Goal: Task Accomplishment & Management: Use online tool/utility

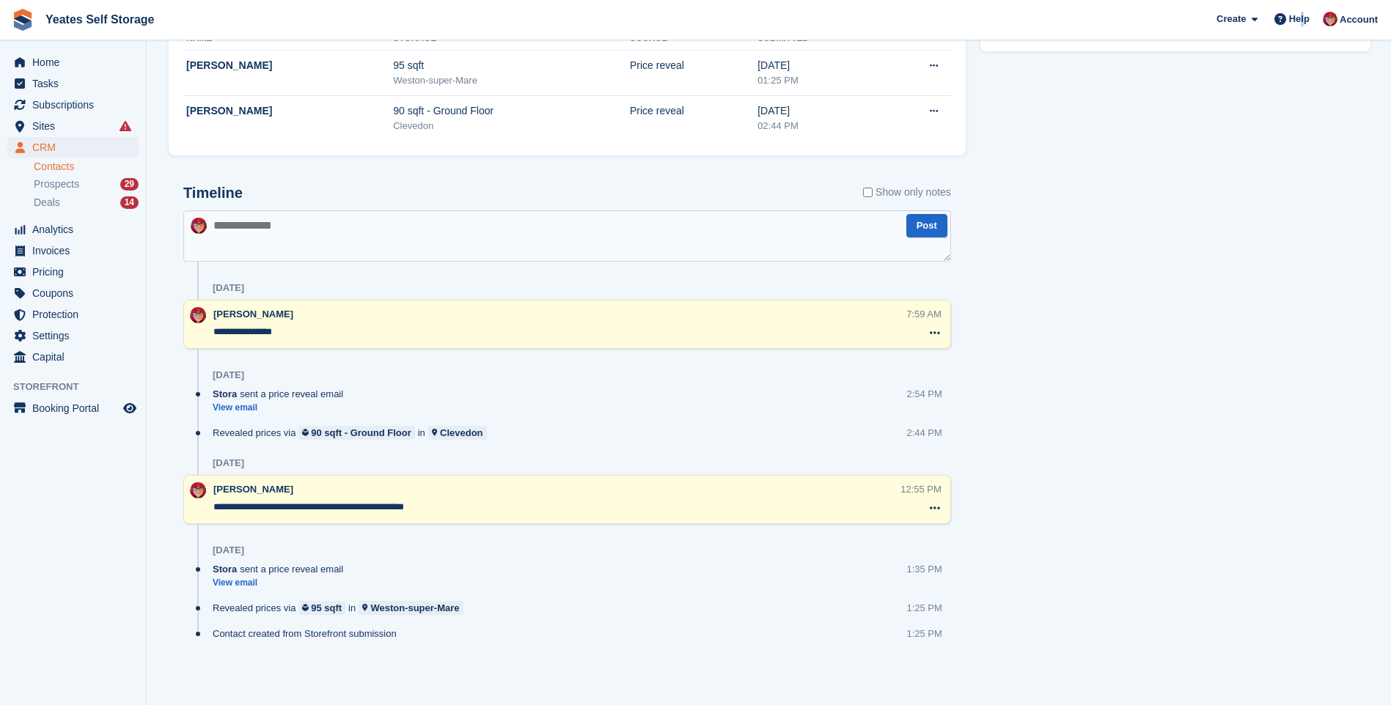
click at [54, 168] on link "Contacts" at bounding box center [86, 167] width 105 height 14
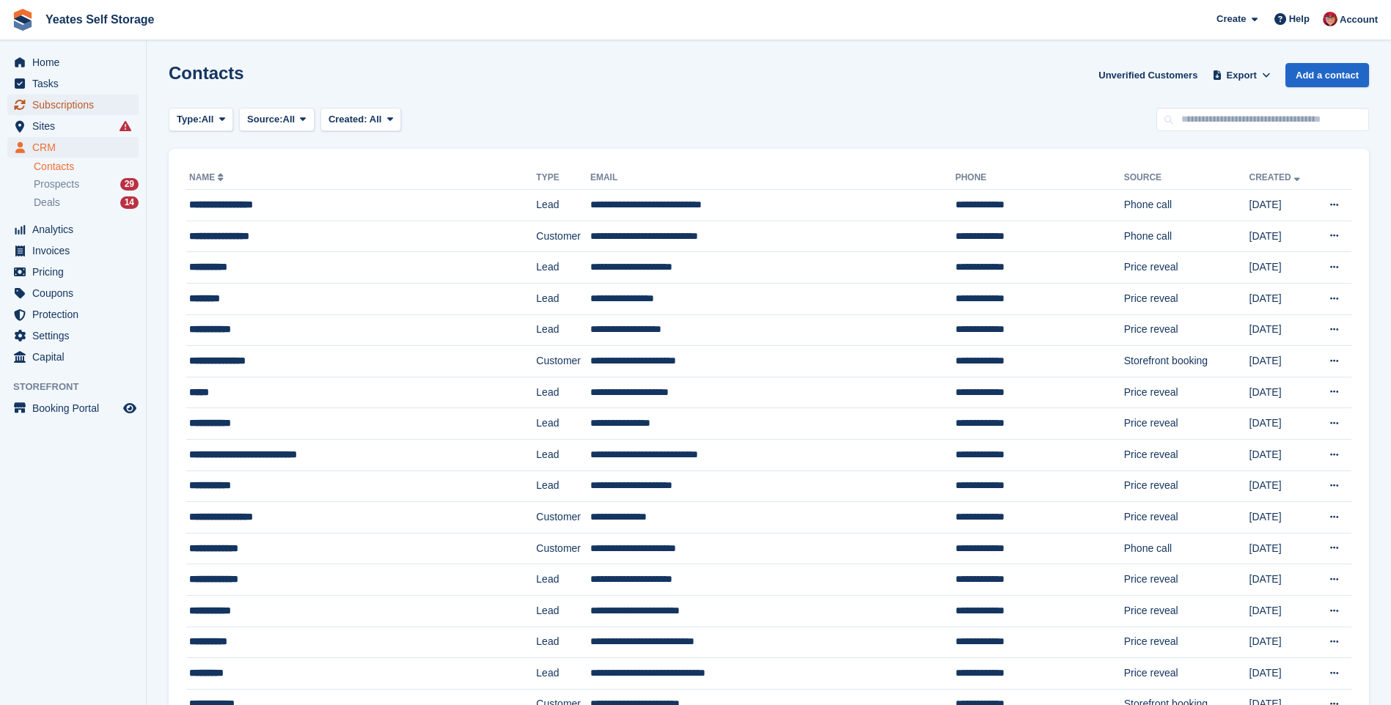
click at [68, 109] on span "Subscriptions" at bounding box center [76, 105] width 88 height 21
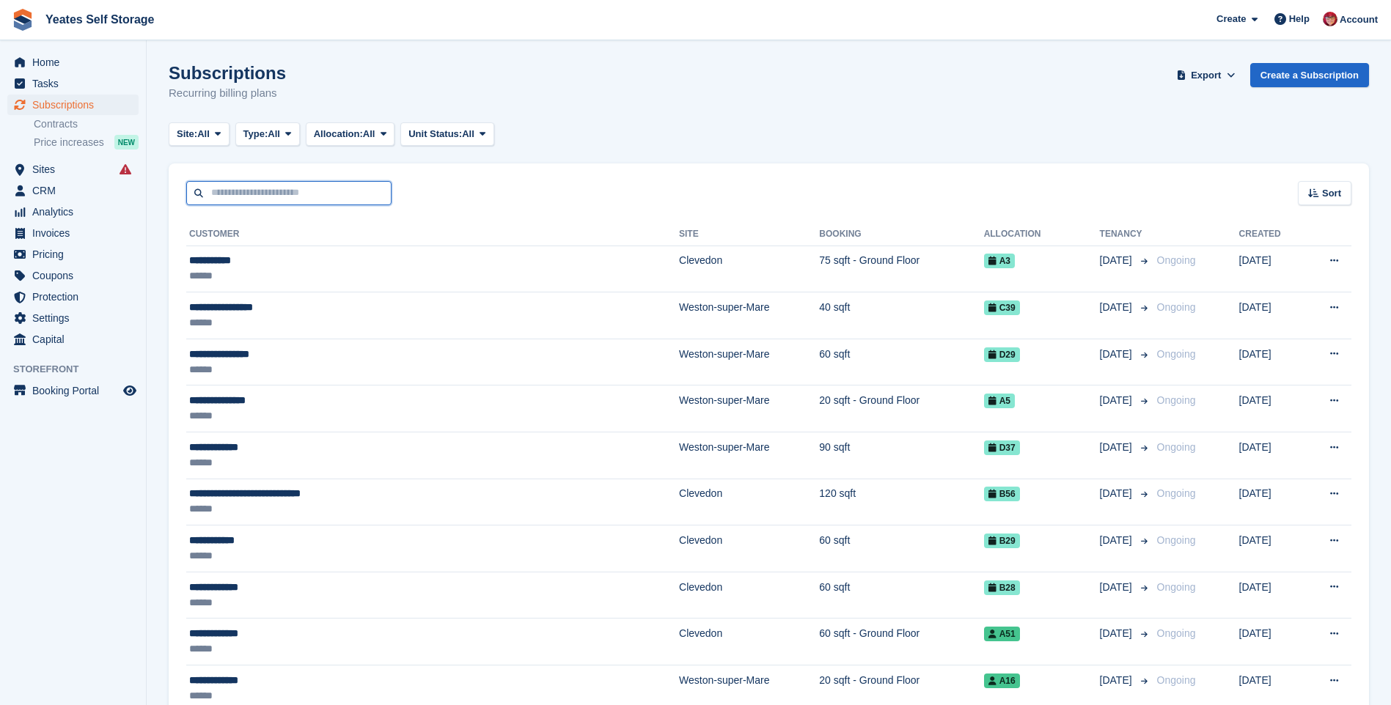
click at [210, 195] on input "text" at bounding box center [288, 193] width 205 height 24
click at [232, 192] on input "text" at bounding box center [288, 193] width 205 height 24
type input "******"
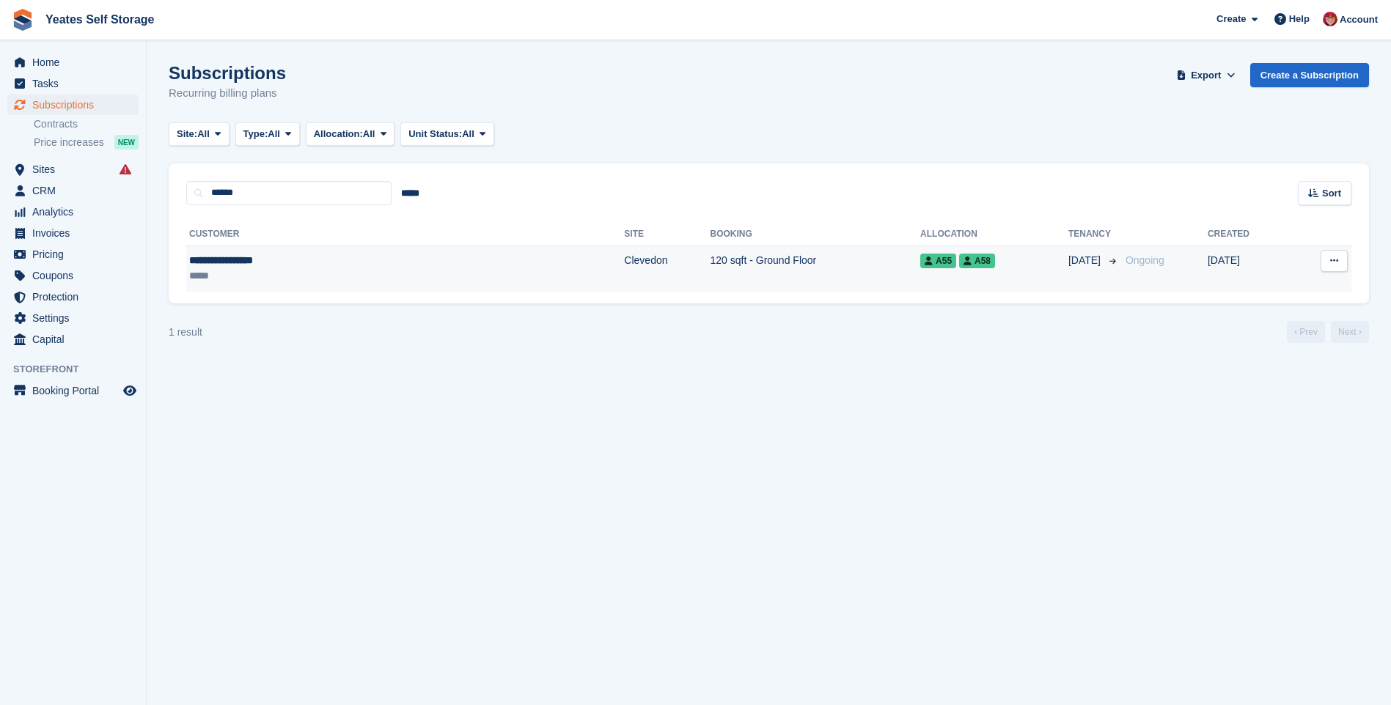
click at [624, 265] on td "Clevedon" at bounding box center [667, 269] width 86 height 46
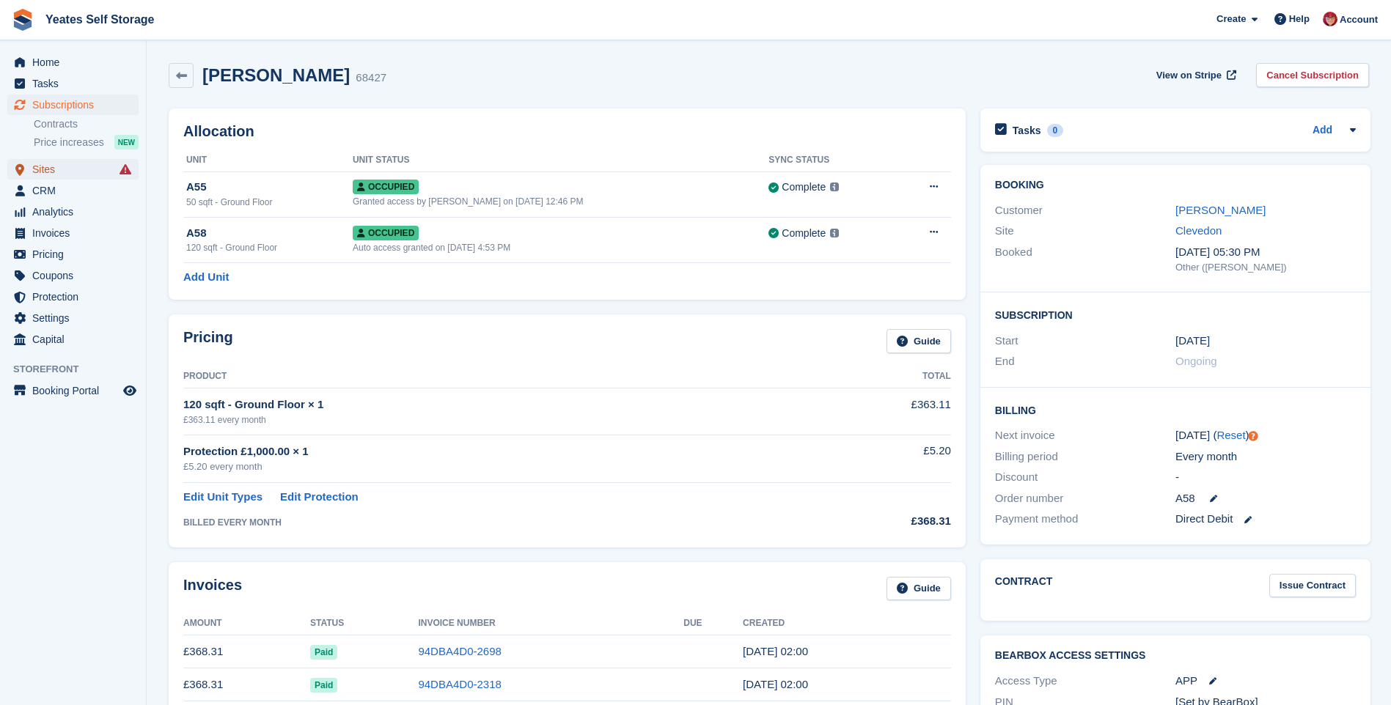
click at [47, 169] on span "Sites" at bounding box center [76, 169] width 88 height 21
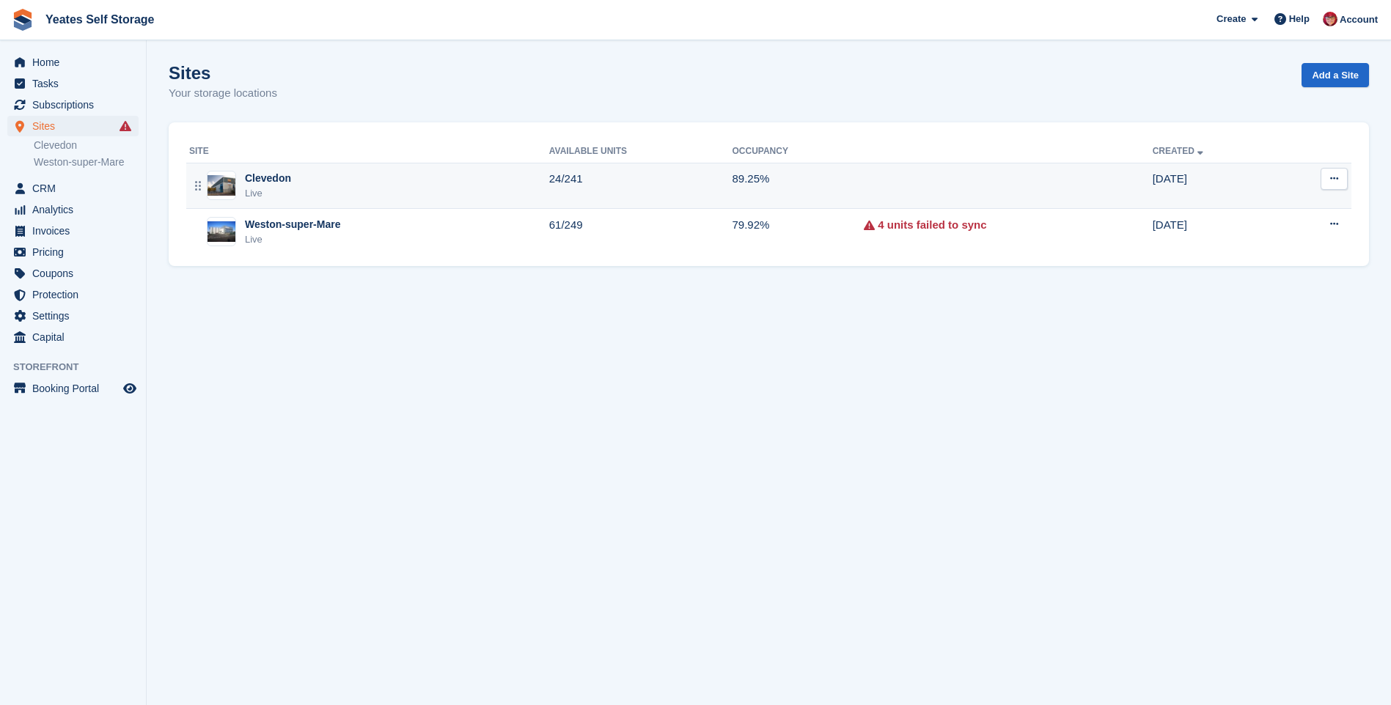
click at [259, 180] on div "Clevedon" at bounding box center [268, 178] width 46 height 15
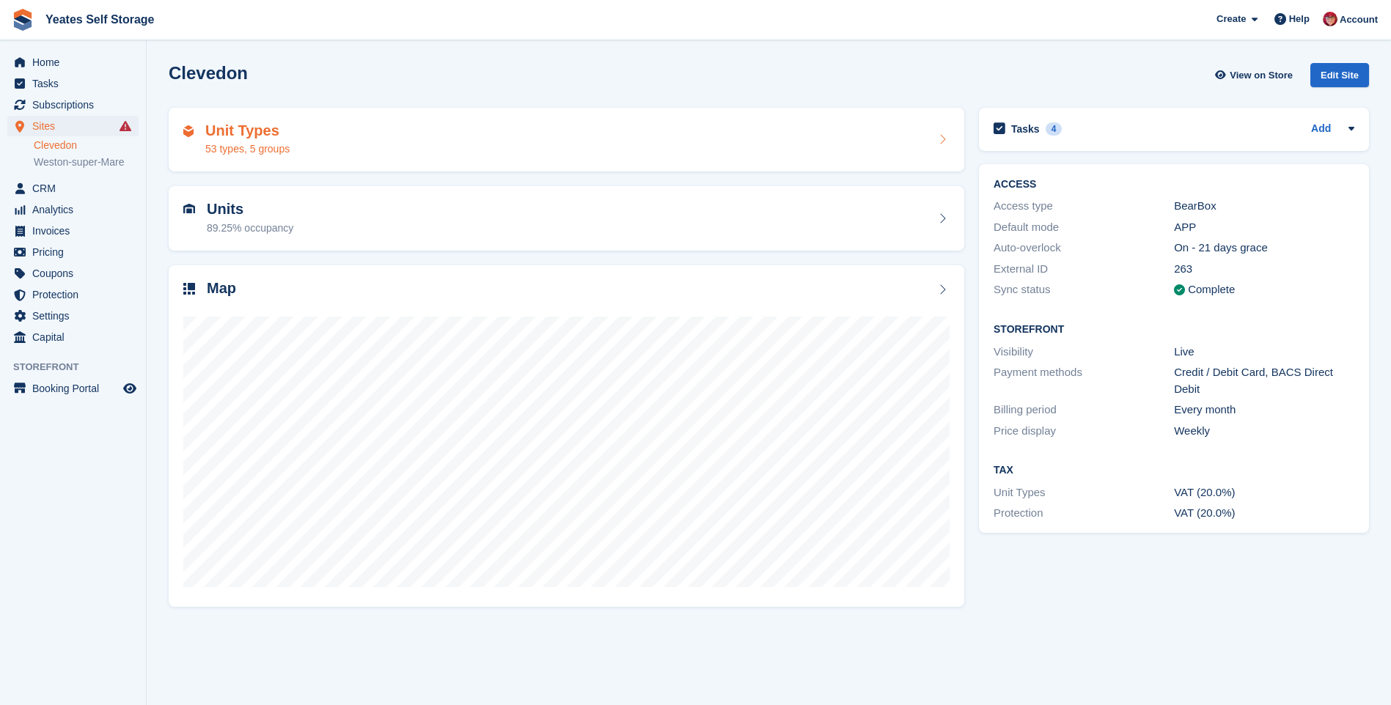
click at [251, 130] on h2 "Unit Types" at bounding box center [247, 130] width 84 height 17
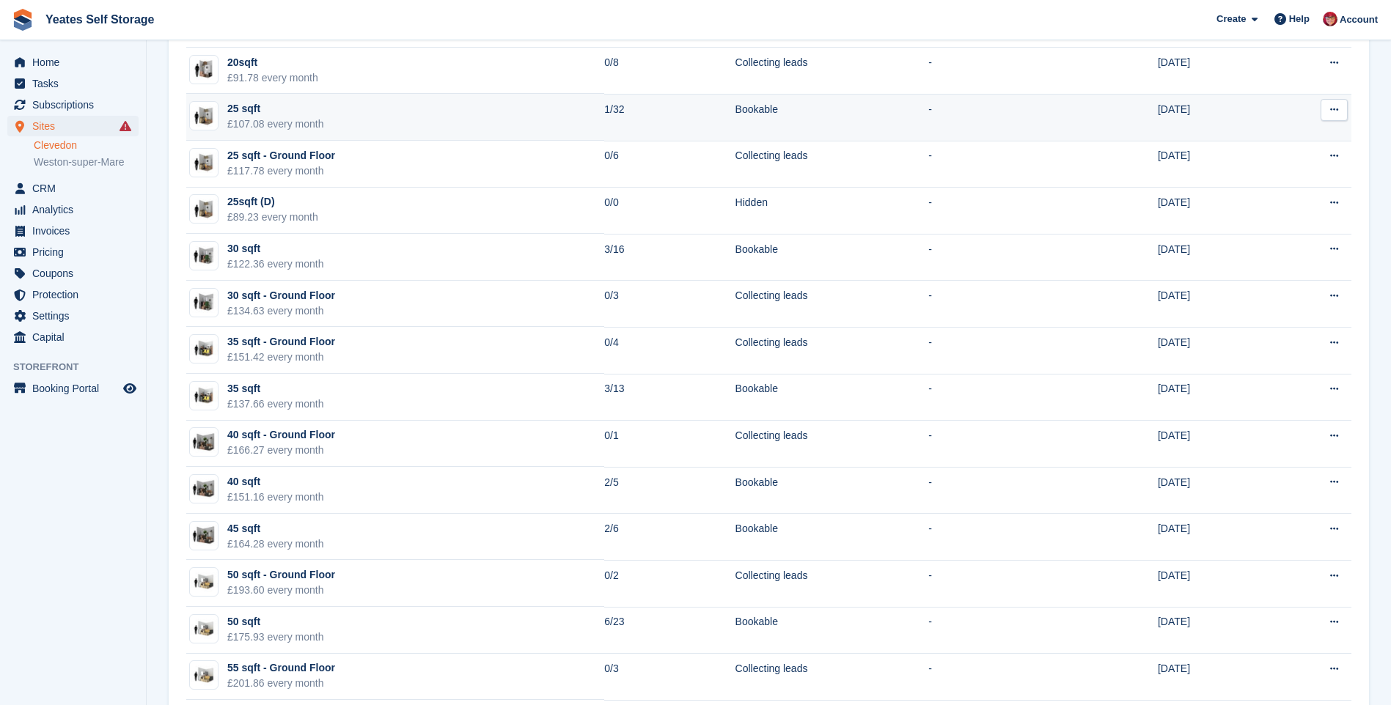
scroll to position [513, 0]
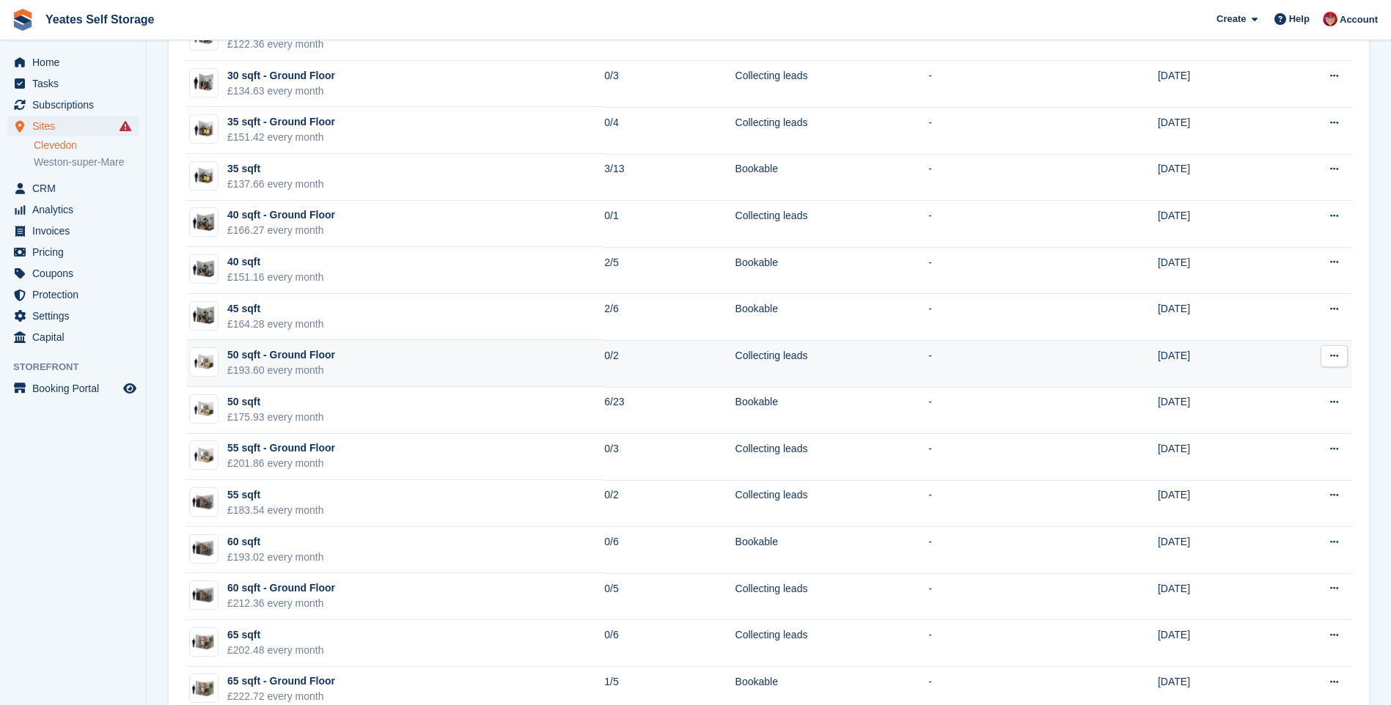
click at [284, 361] on div "50 sqft - Ground Floor" at bounding box center [281, 354] width 108 height 15
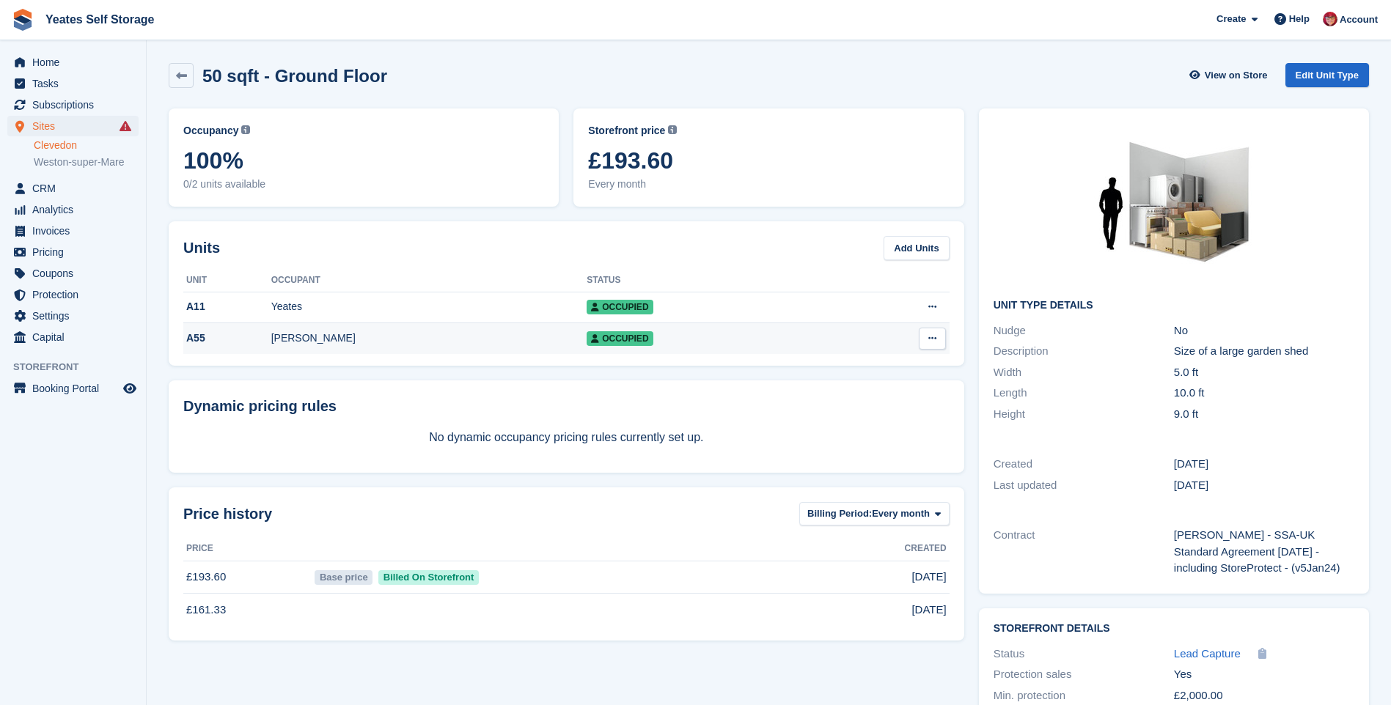
click at [314, 340] on div "[PERSON_NAME]" at bounding box center [429, 338] width 316 height 15
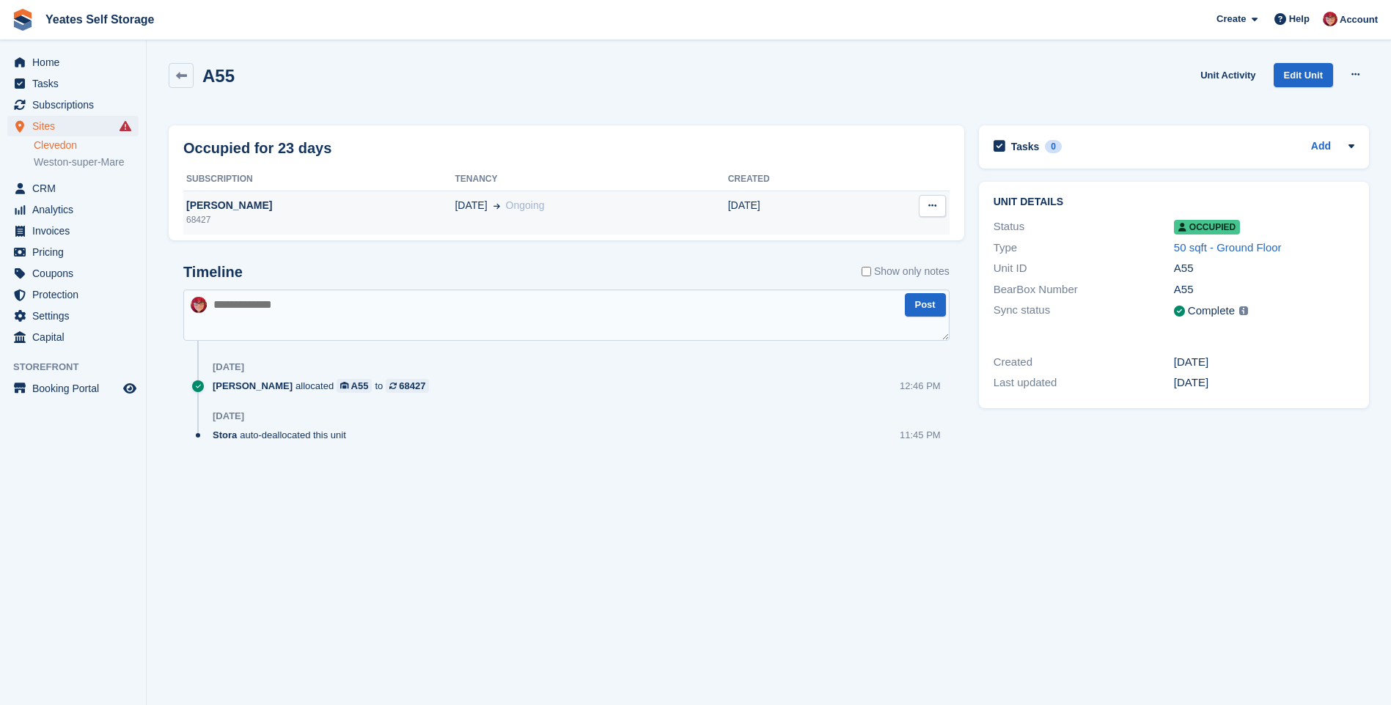
click at [274, 199] on div "Mrs Sheila Ablitt" at bounding box center [318, 205] width 271 height 15
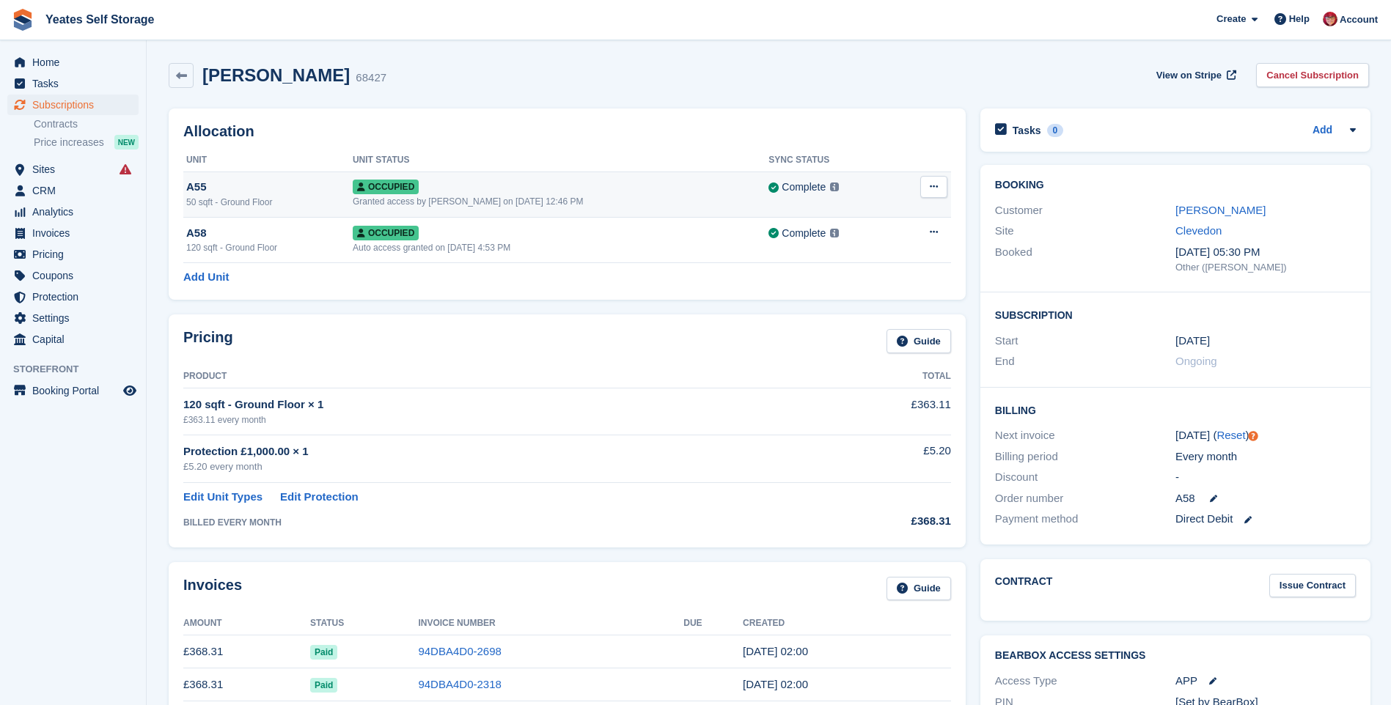
click at [270, 186] on div "A55" at bounding box center [269, 187] width 166 height 17
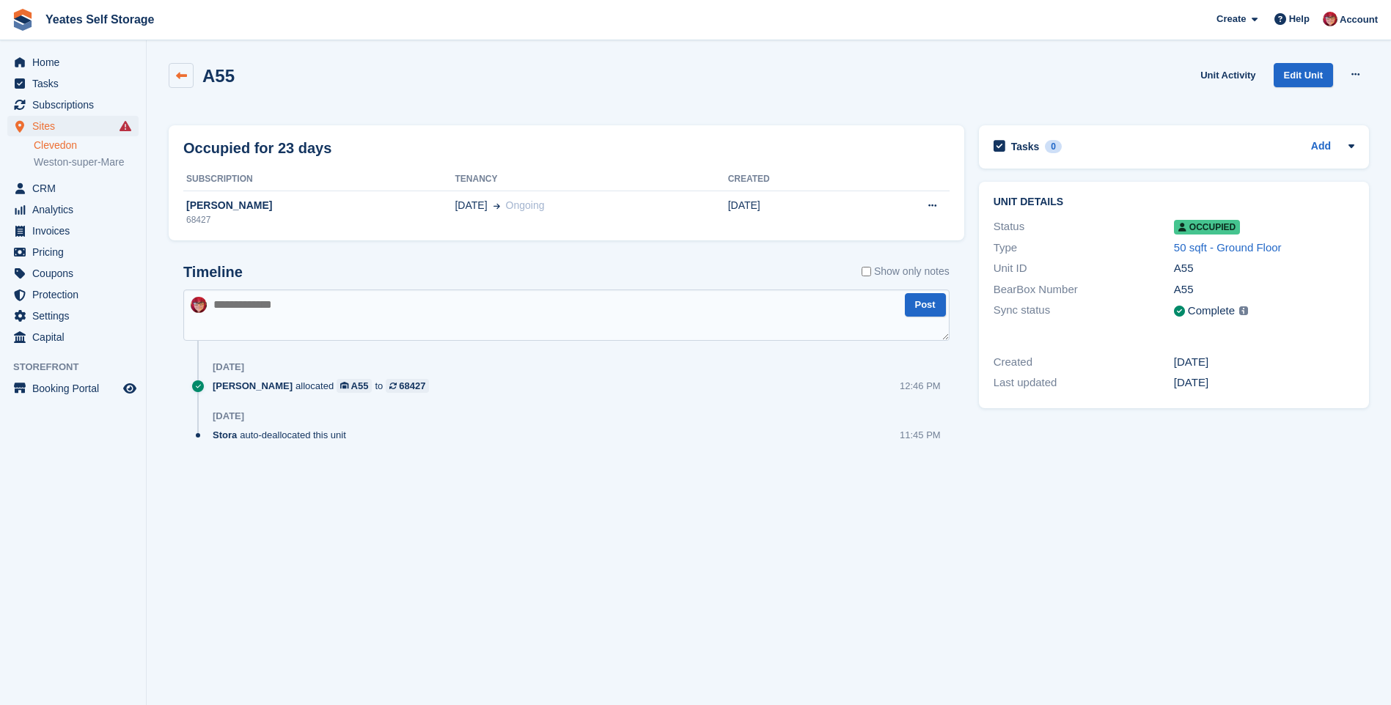
click at [185, 78] on icon at bounding box center [181, 75] width 11 height 11
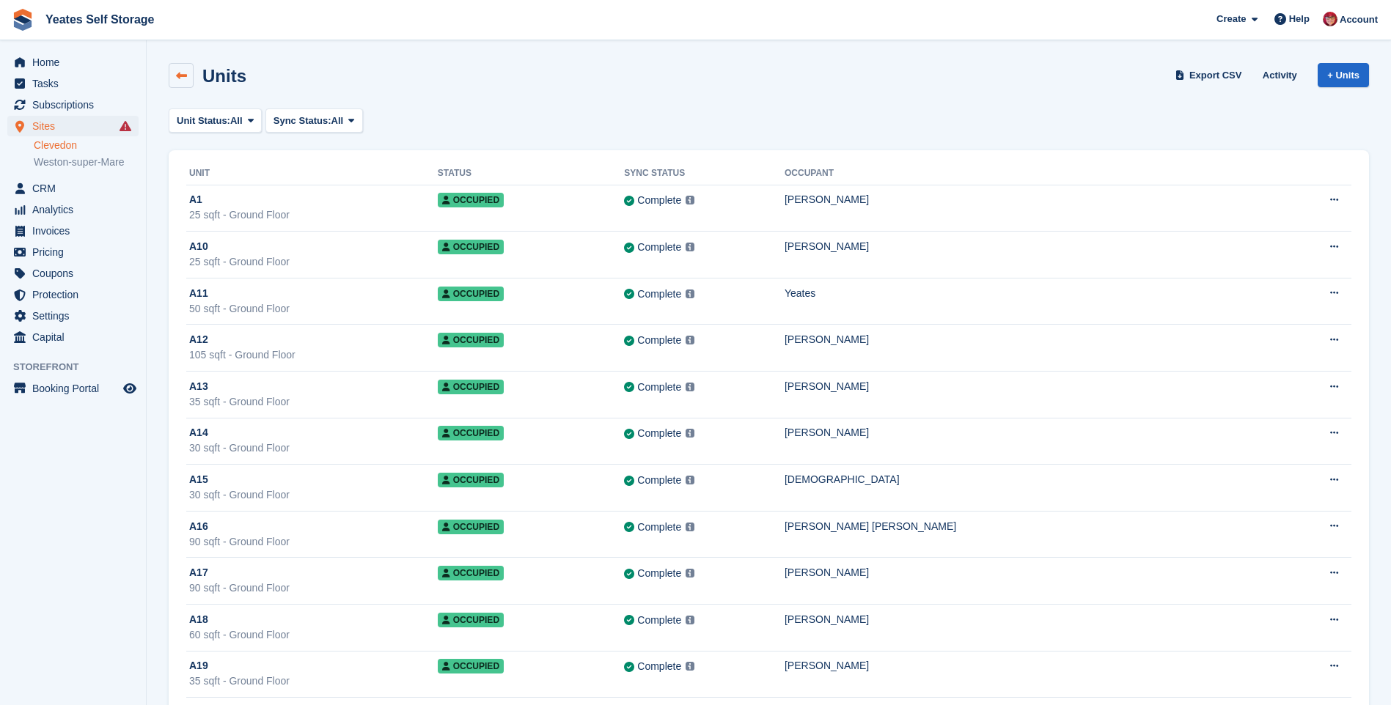
click at [179, 77] on icon at bounding box center [181, 75] width 11 height 11
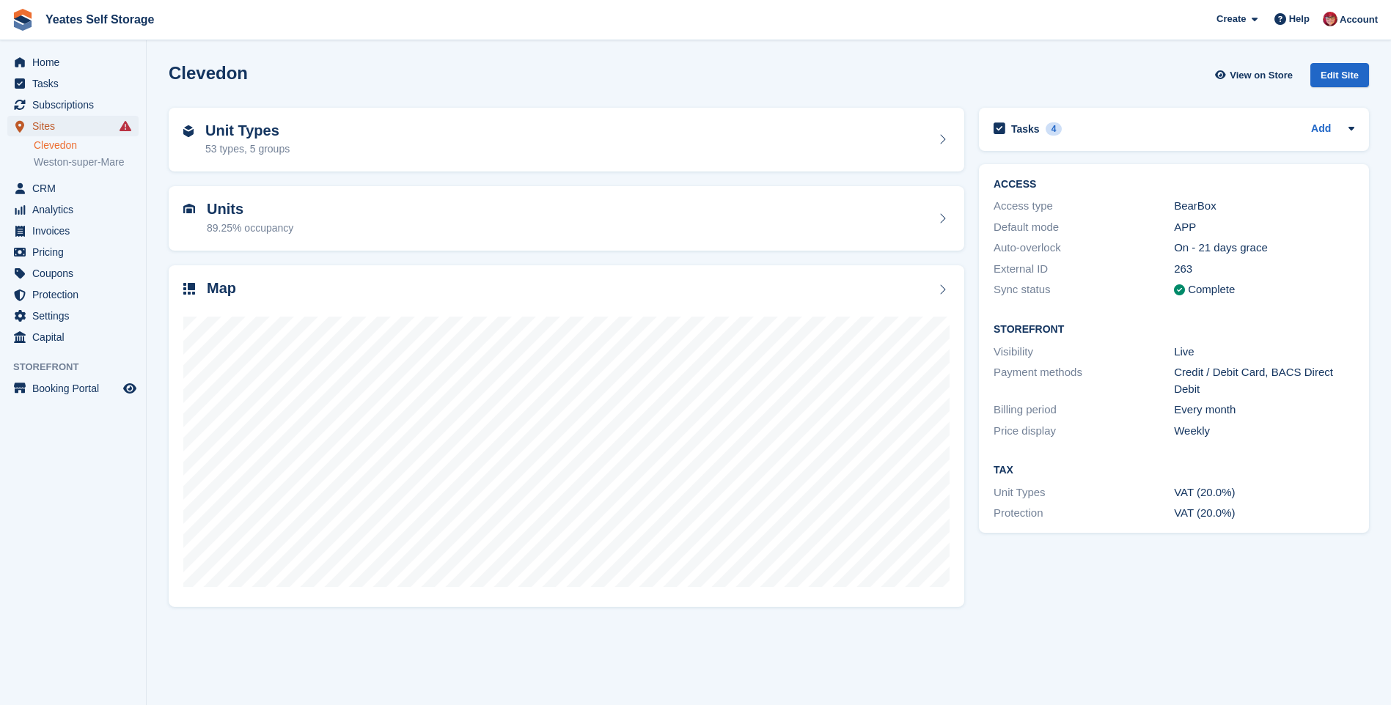
click at [56, 126] on span "Sites" at bounding box center [76, 126] width 88 height 21
click at [65, 110] on span "Subscriptions" at bounding box center [76, 105] width 88 height 21
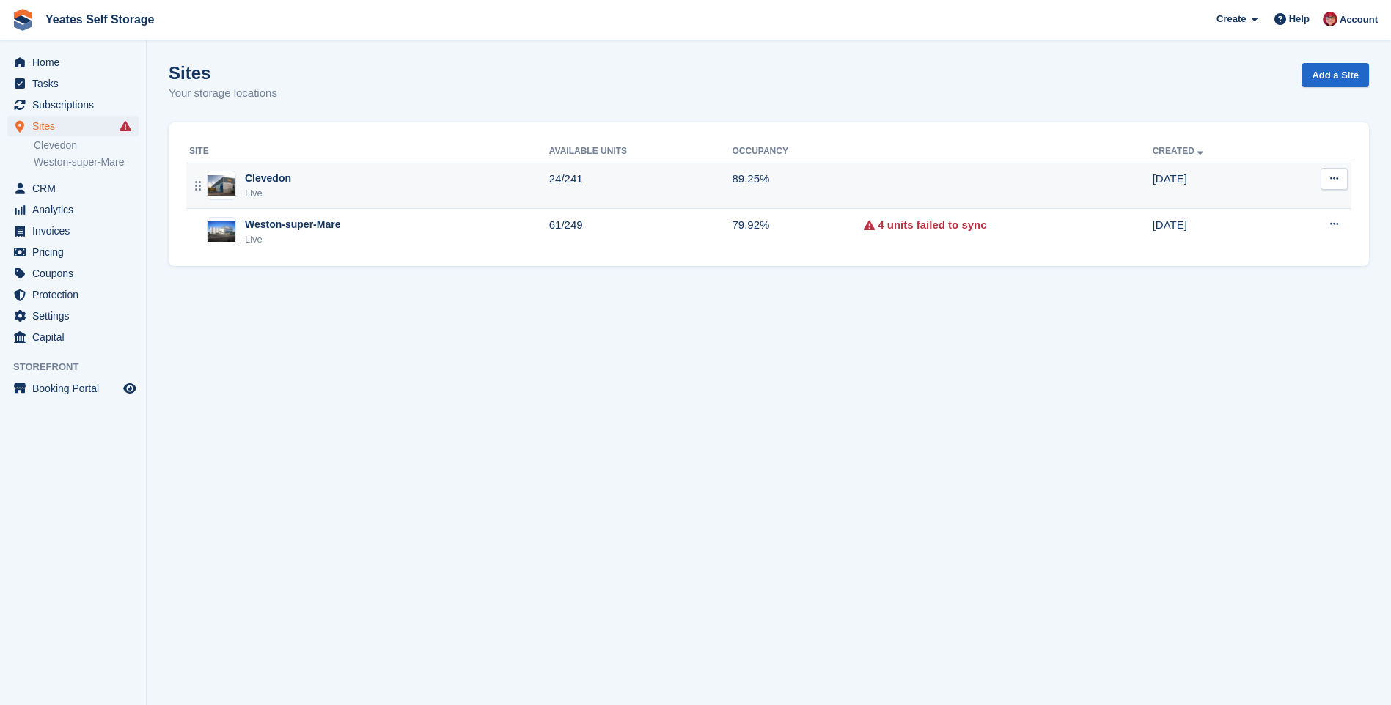
click at [340, 186] on div "Clevedon Live" at bounding box center [369, 186] width 360 height 30
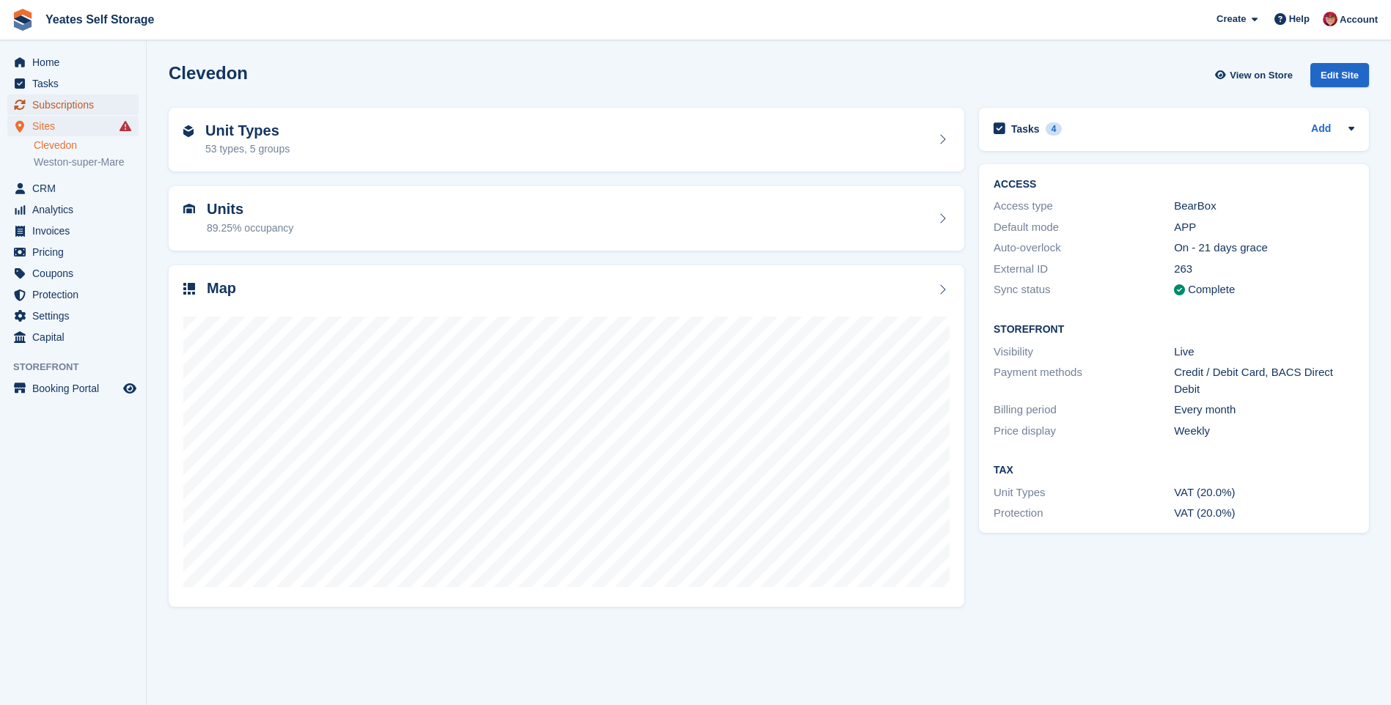
click at [74, 107] on span "Subscriptions" at bounding box center [76, 105] width 88 height 21
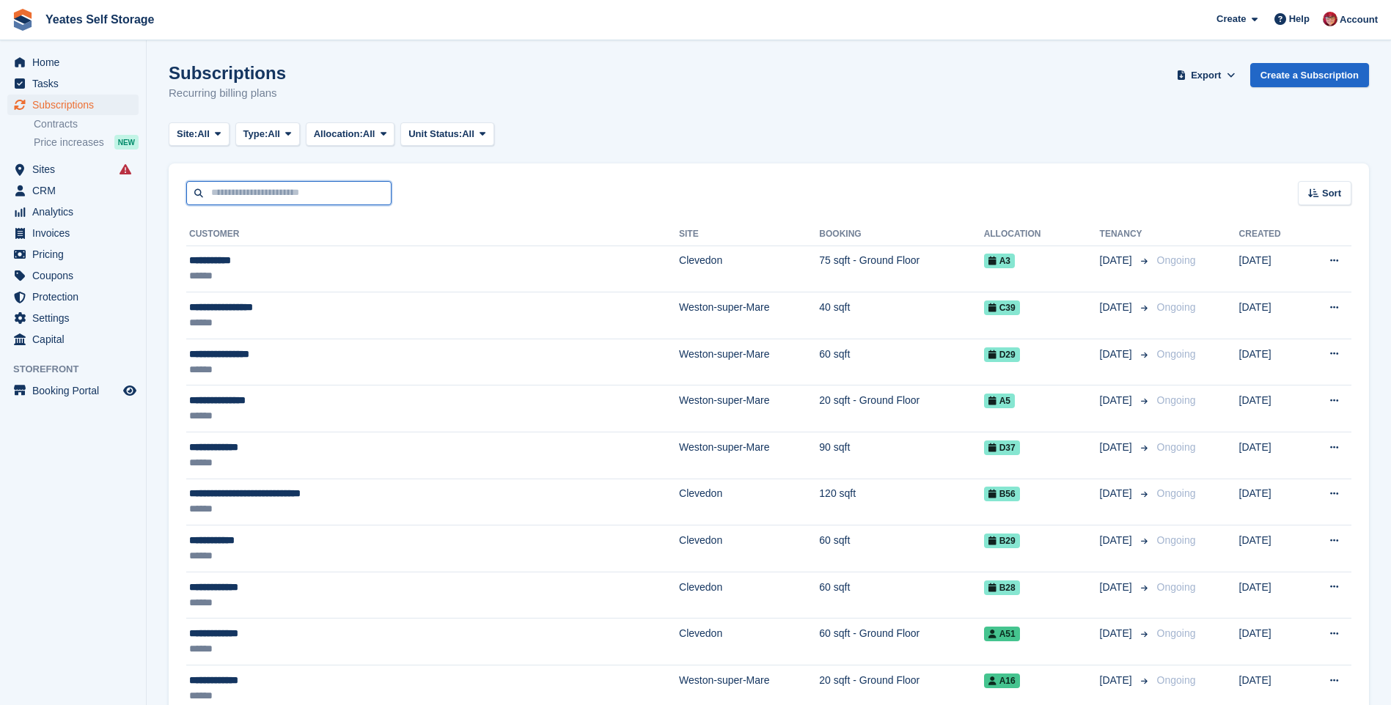
click at [264, 196] on input "text" at bounding box center [288, 193] width 205 height 24
type input "******"
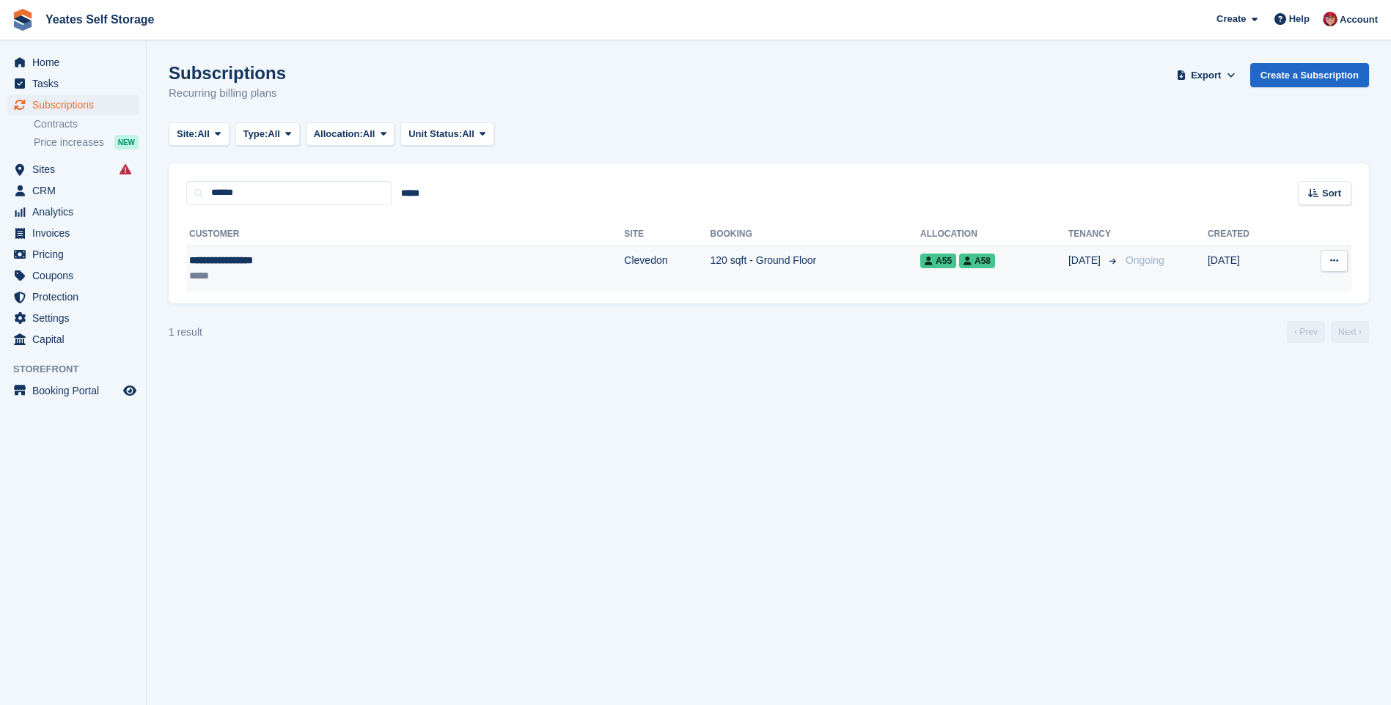
click at [219, 261] on div "**********" at bounding box center [298, 260] width 218 height 15
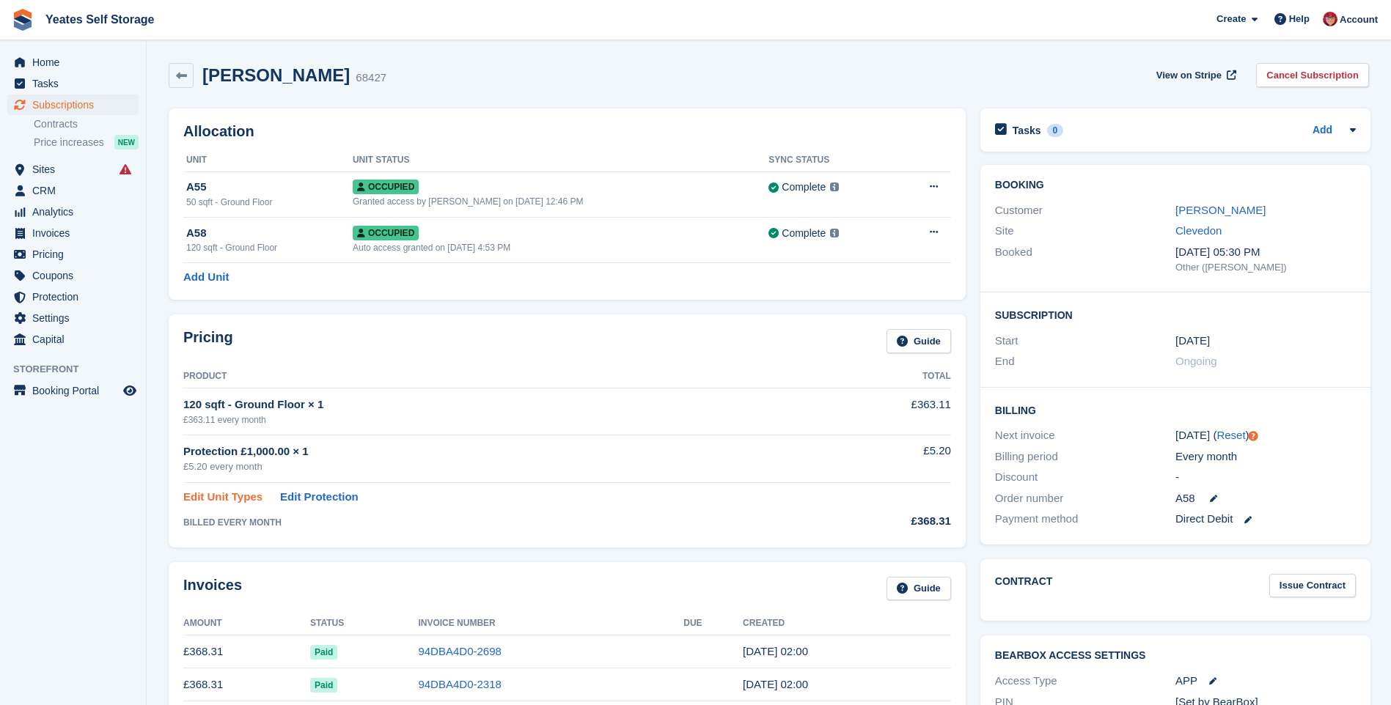
click at [224, 496] on link "Edit Unit Types" at bounding box center [222, 497] width 79 height 17
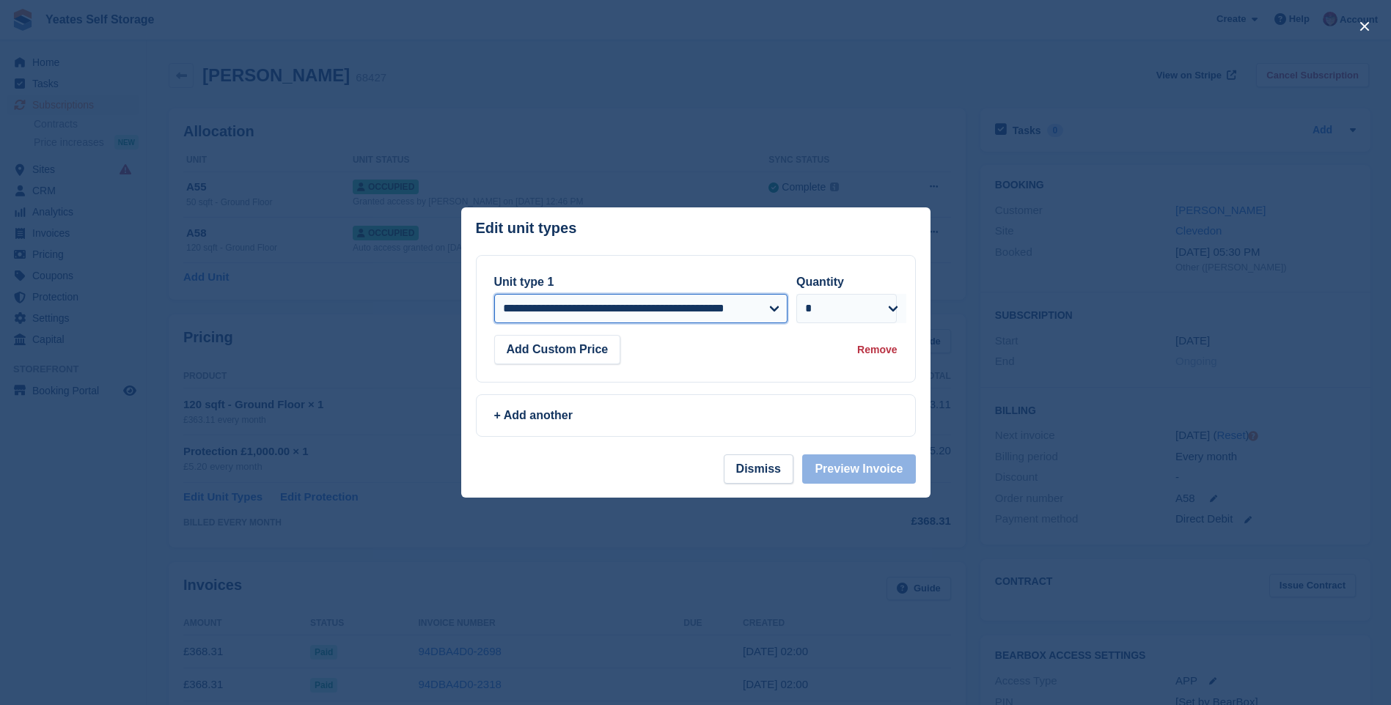
click at [779, 306] on select "**********" at bounding box center [641, 308] width 294 height 29
select select "*****"
click at [494, 294] on select "**********" at bounding box center [641, 308] width 294 height 29
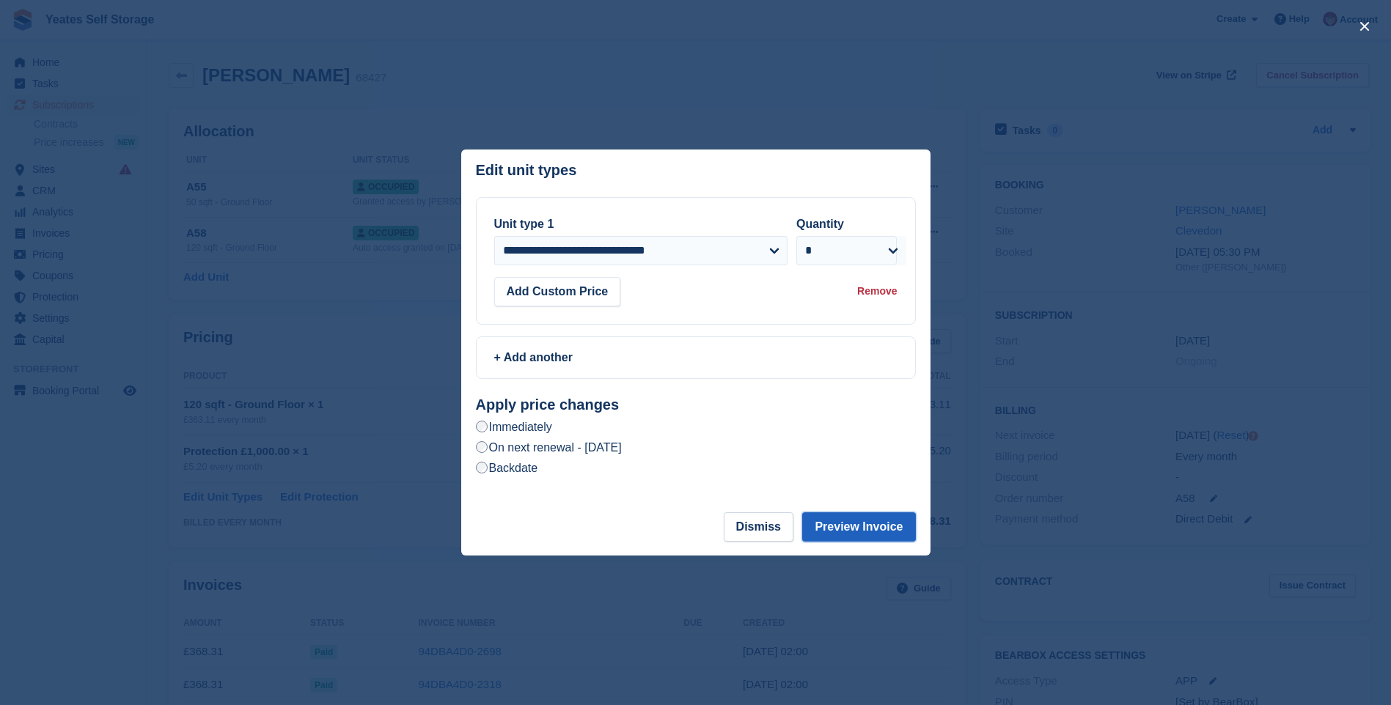
click at [875, 528] on button "Preview Invoice" at bounding box center [858, 526] width 113 height 29
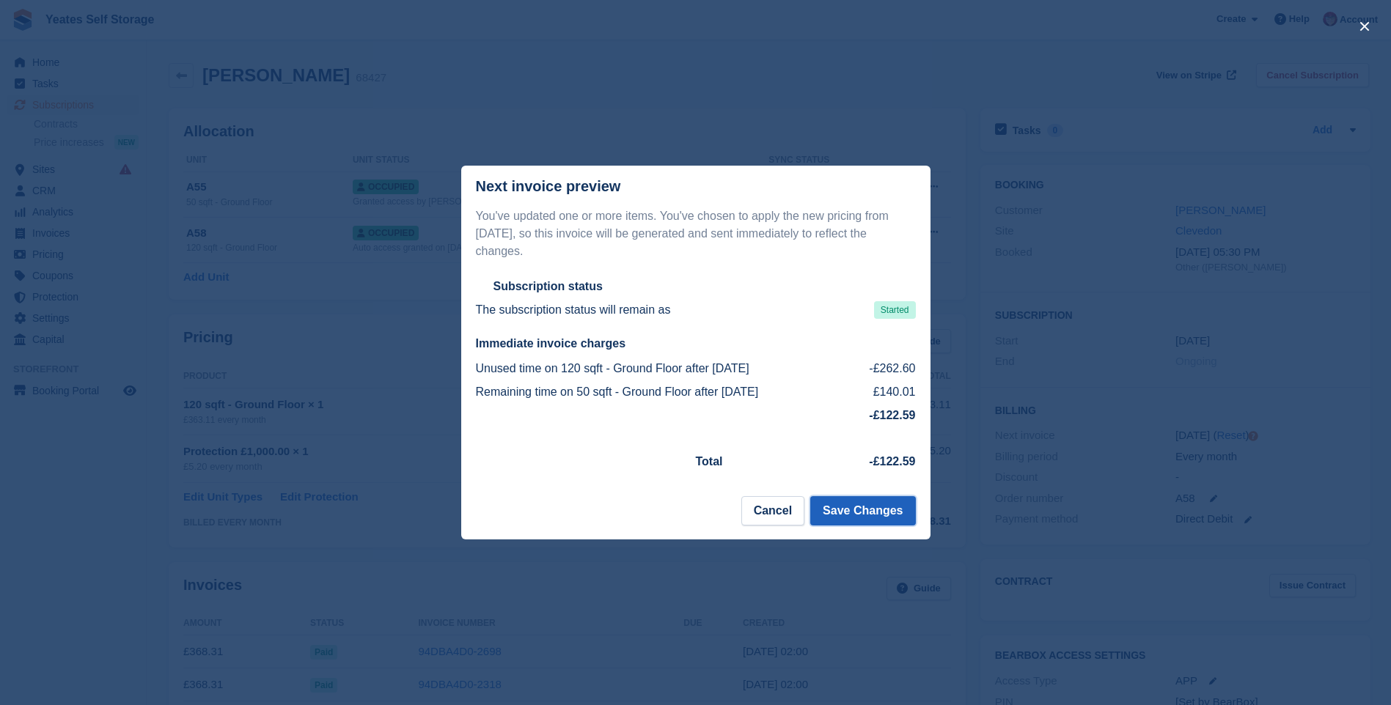
click at [869, 505] on button "Save Changes" at bounding box center [862, 510] width 105 height 29
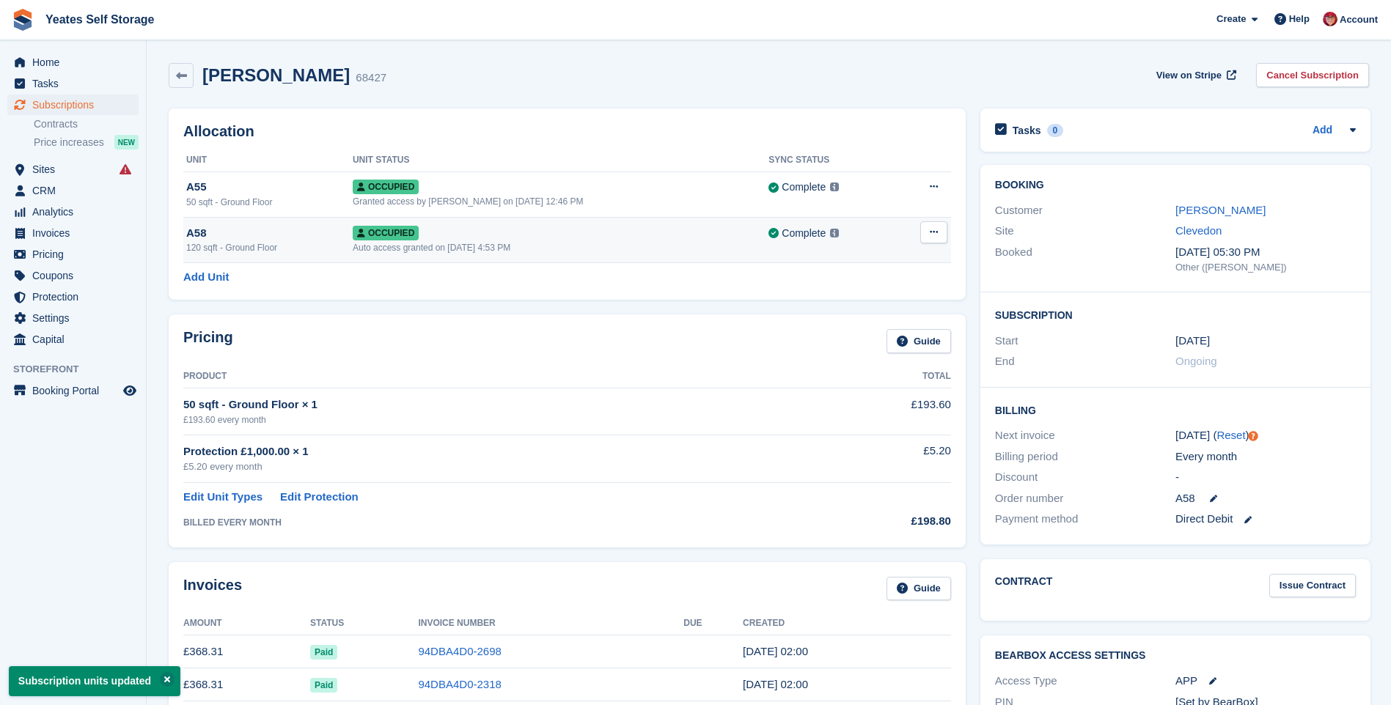
click at [935, 232] on icon at bounding box center [933, 232] width 8 height 10
click at [896, 246] on div "Overlock Deallocate" at bounding box center [876, 277] width 141 height 64
click at [888, 235] on div "Complete Last synced at 12 Aug, 12:47 PM Learn more →" at bounding box center [831, 233] width 127 height 17
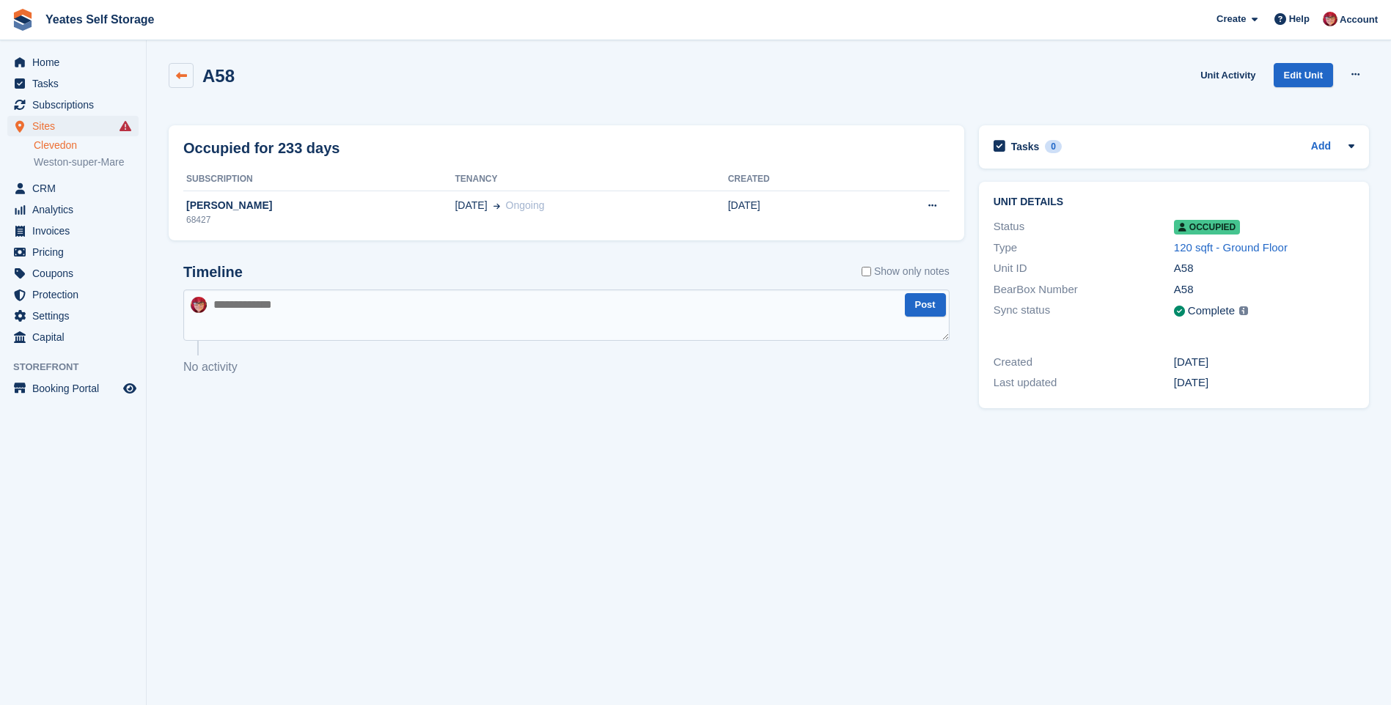
click at [176, 75] on icon at bounding box center [181, 75] width 11 height 11
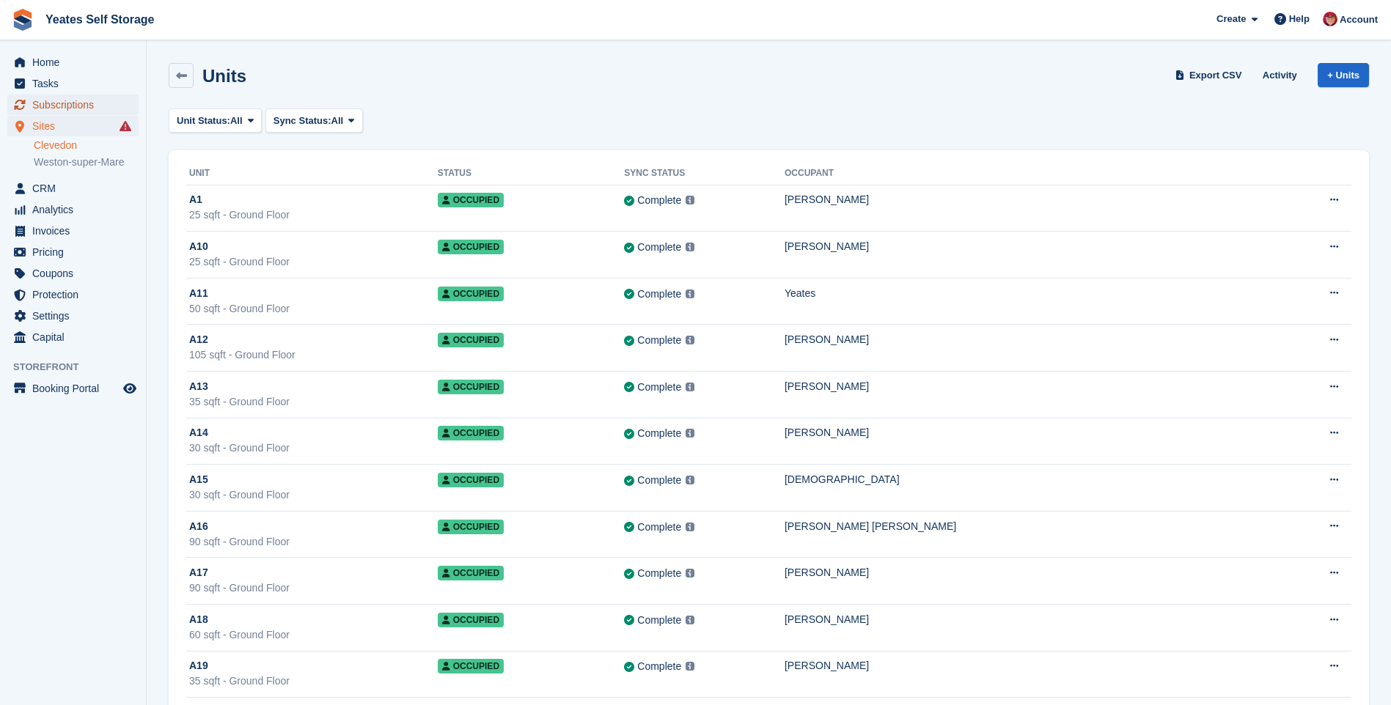
click at [73, 102] on span "Subscriptions" at bounding box center [76, 105] width 88 height 21
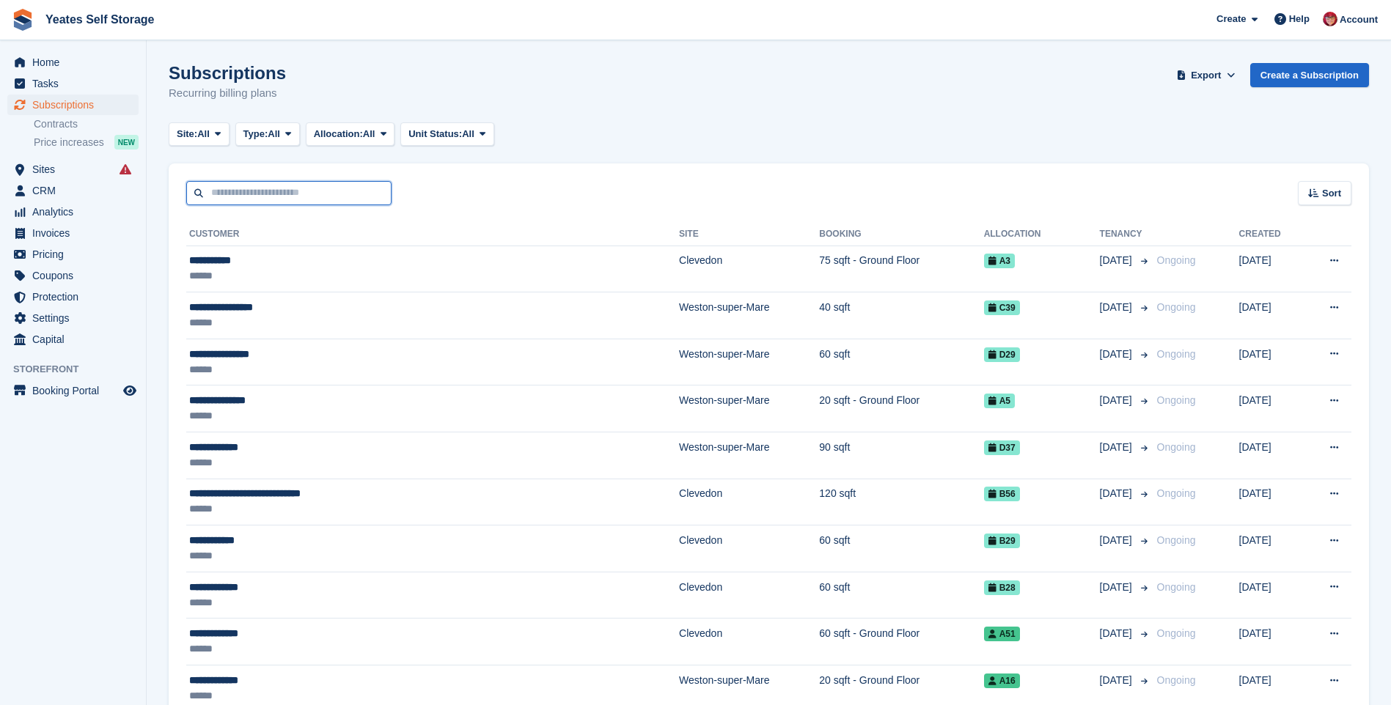
click at [216, 188] on input "text" at bounding box center [288, 193] width 205 height 24
type input "******"
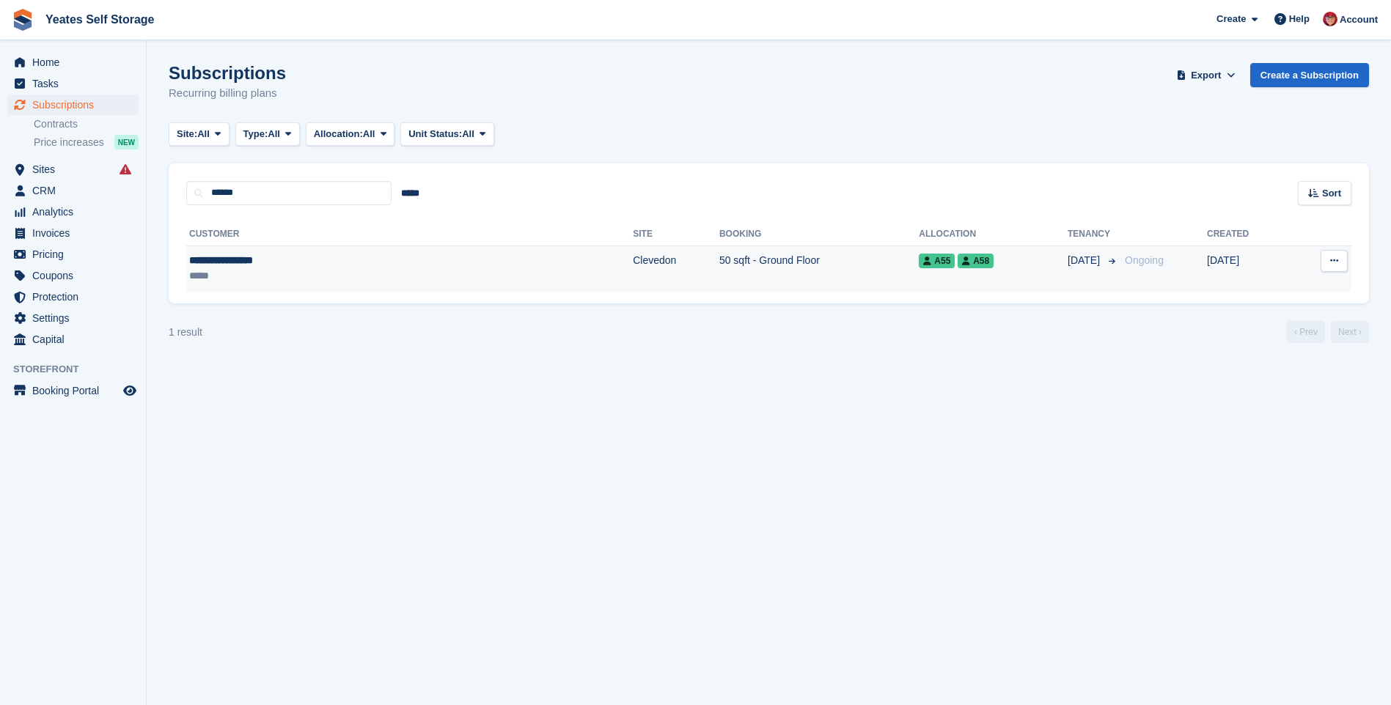
click at [719, 261] on td "50 sqft - Ground Floor" at bounding box center [818, 269] width 199 height 46
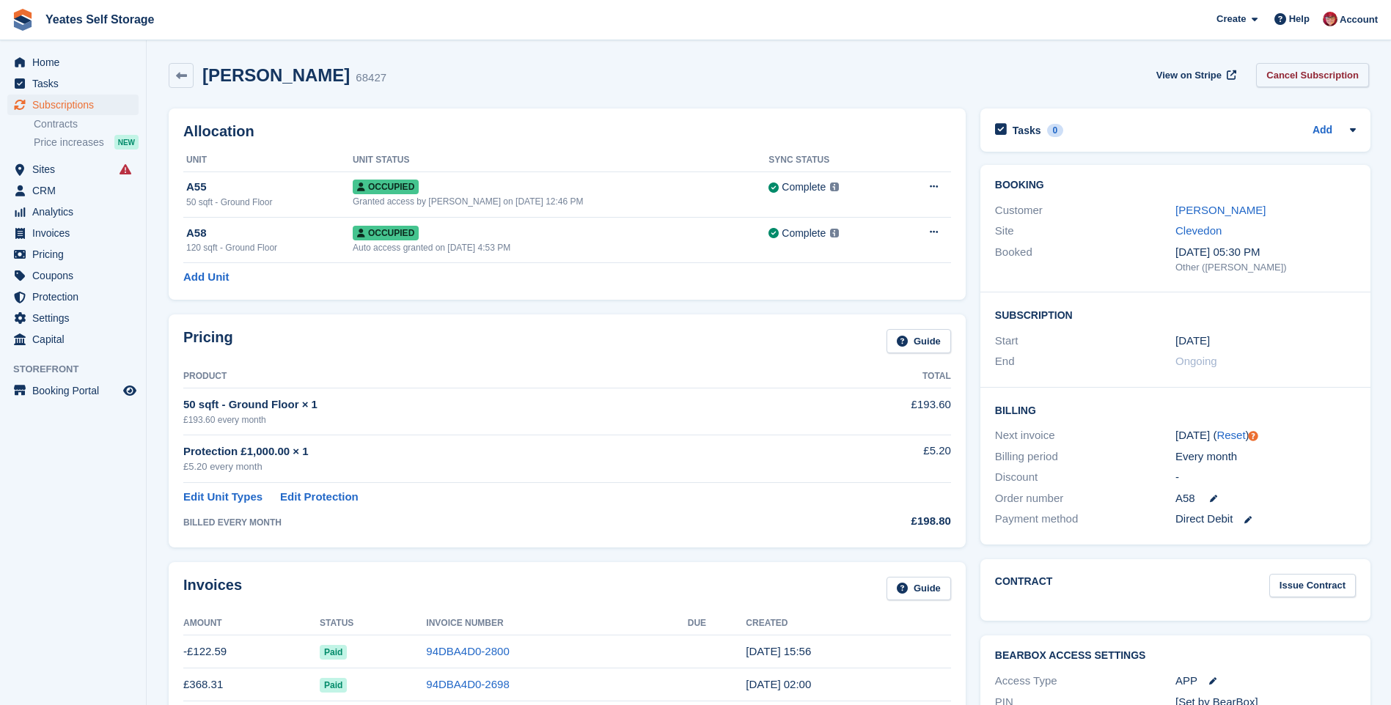
click at [1279, 75] on link "Cancel Subscription" at bounding box center [1312, 75] width 113 height 24
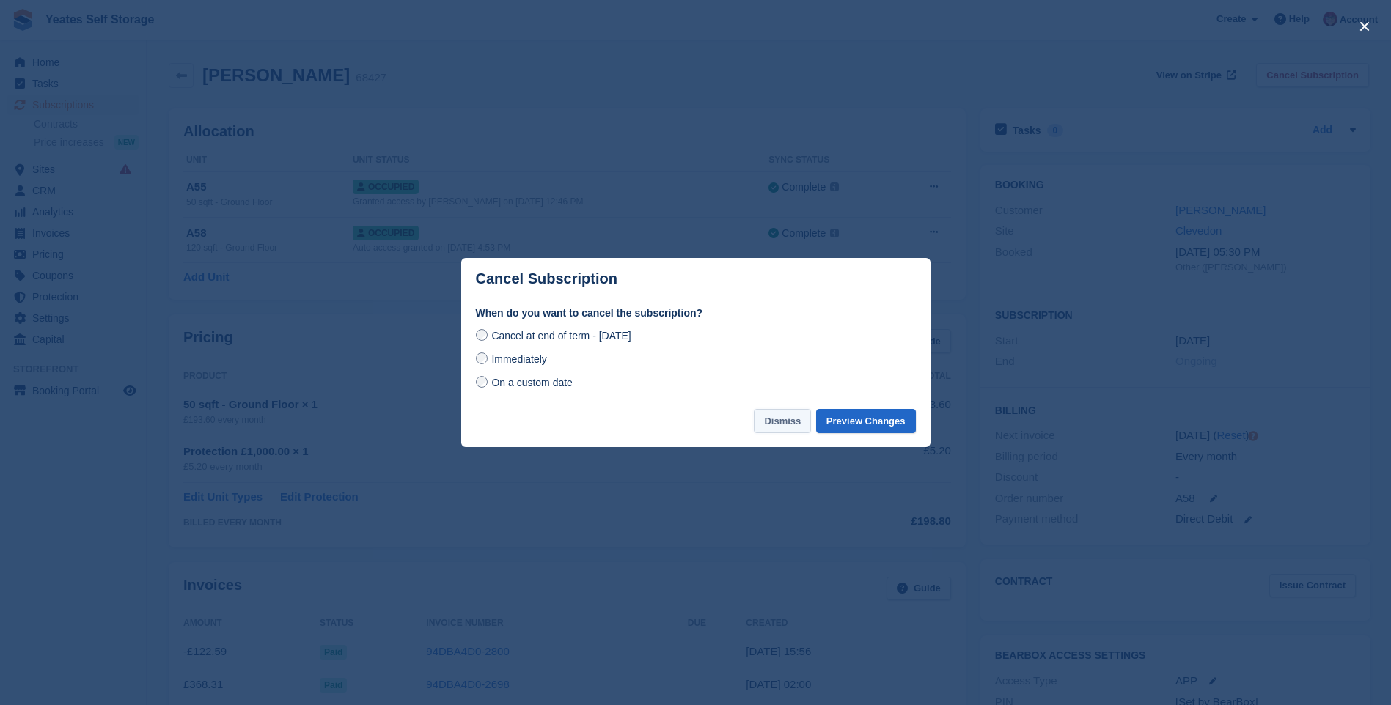
click at [788, 424] on button "Dismiss" at bounding box center [782, 421] width 57 height 24
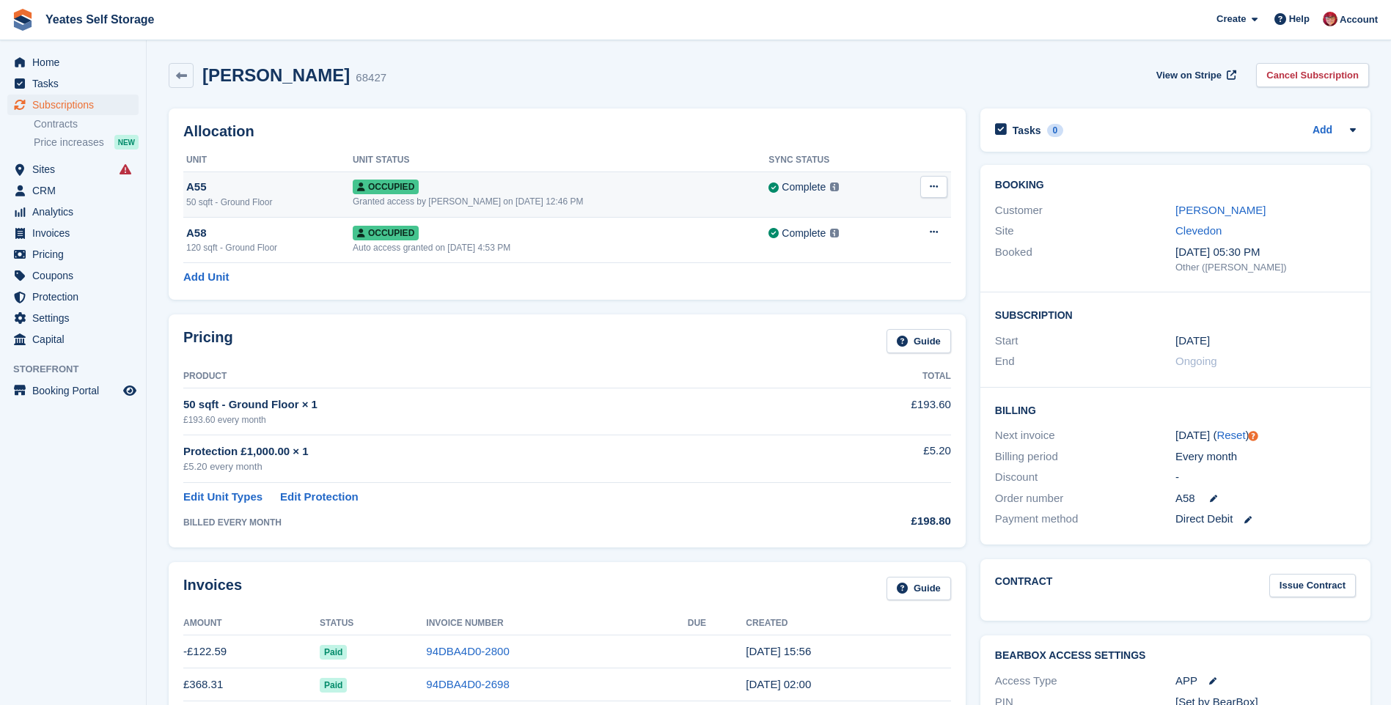
click at [449, 189] on div "Occupied" at bounding box center [561, 186] width 416 height 15
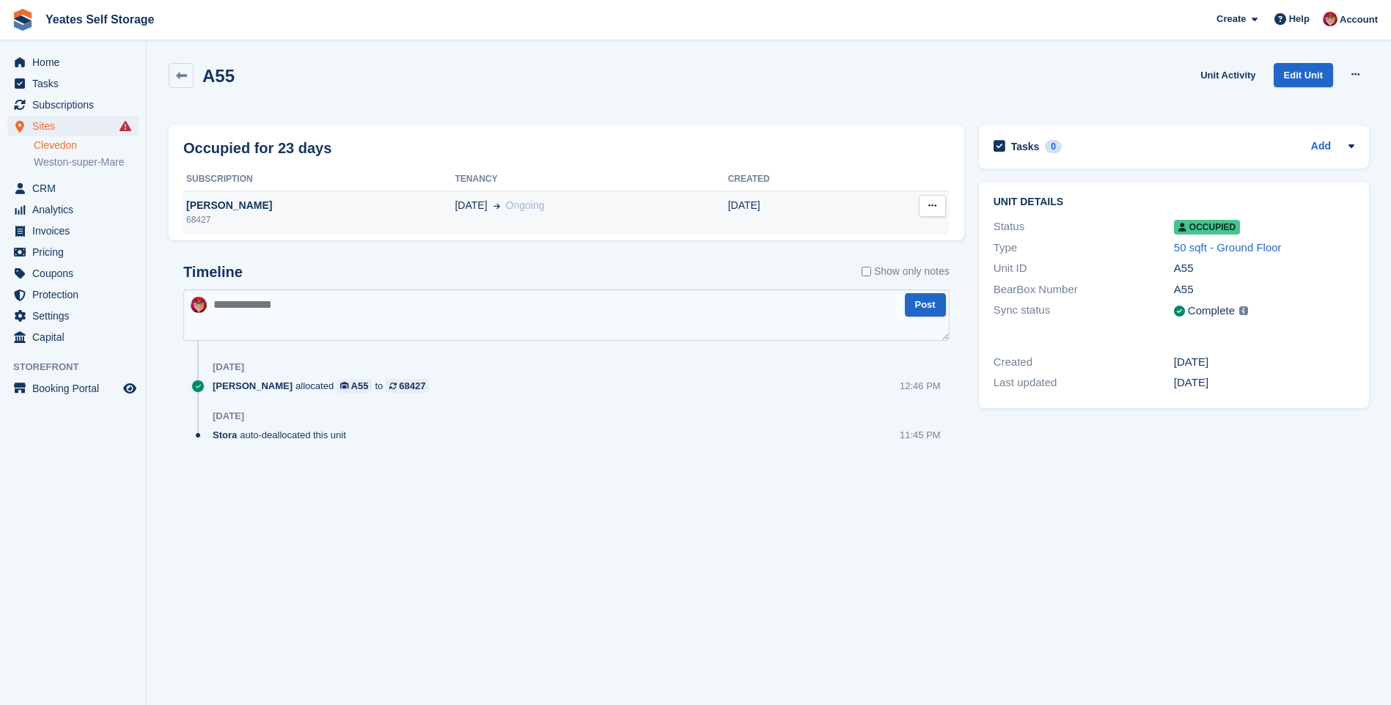
click at [933, 206] on icon at bounding box center [932, 206] width 8 height 10
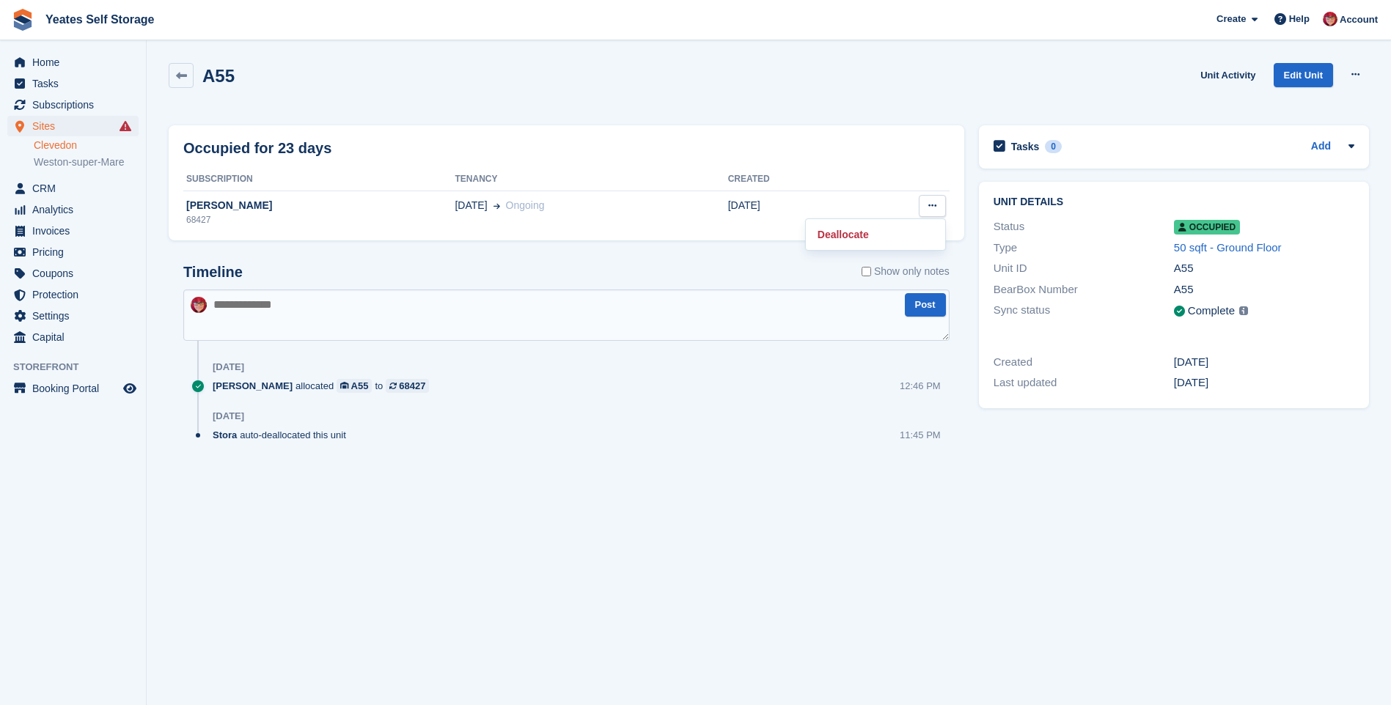
drag, startPoint x: 933, startPoint y: 206, endPoint x: 560, endPoint y: 455, distance: 448.7
click at [560, 455] on div "Occupied for 23 days Subscription Tenancy Created [PERSON_NAME] 68427 [DATE] On…" at bounding box center [566, 305] width 810 height 375
click at [48, 108] on span "Subscriptions" at bounding box center [76, 105] width 88 height 21
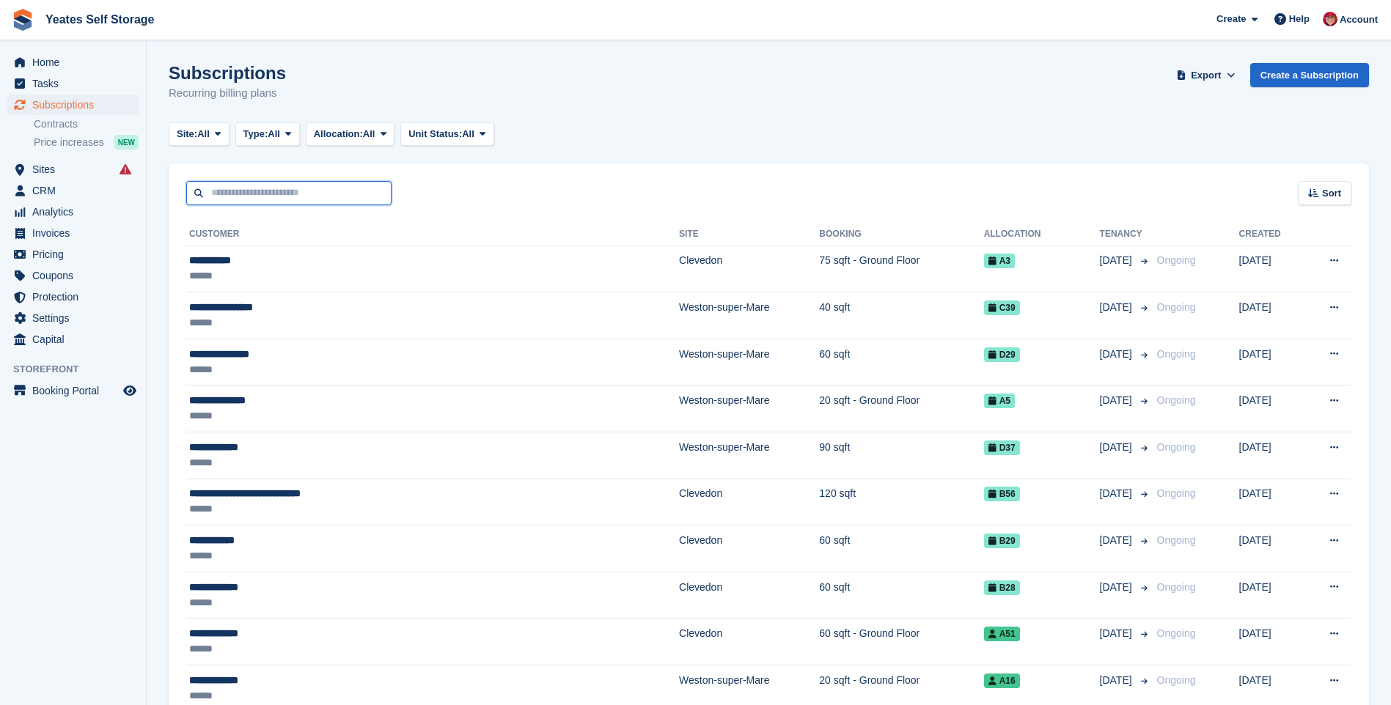
click at [212, 192] on input "text" at bounding box center [288, 193] width 205 height 24
type input "******"
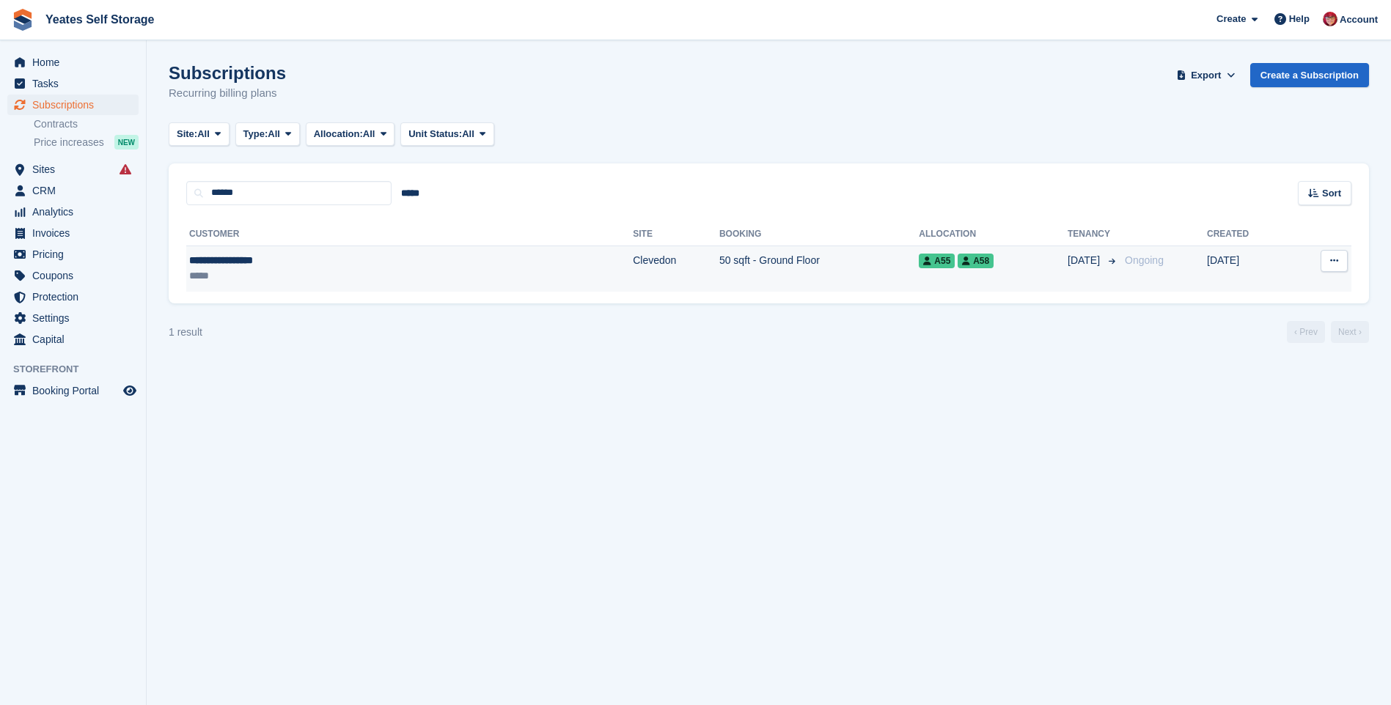
click at [633, 262] on td "Clevedon" at bounding box center [676, 269] width 86 height 46
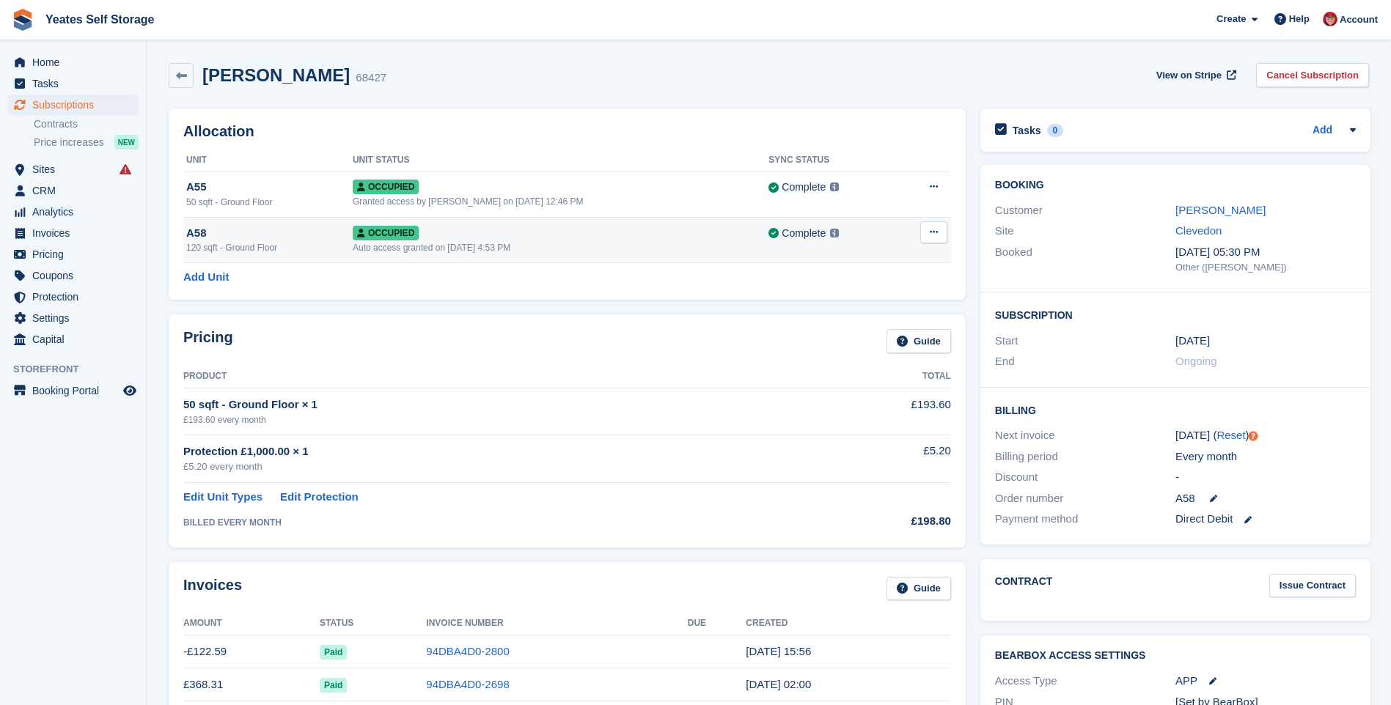
click at [934, 230] on icon at bounding box center [933, 232] width 8 height 10
click at [855, 292] on p "Deallocate" at bounding box center [877, 292] width 128 height 19
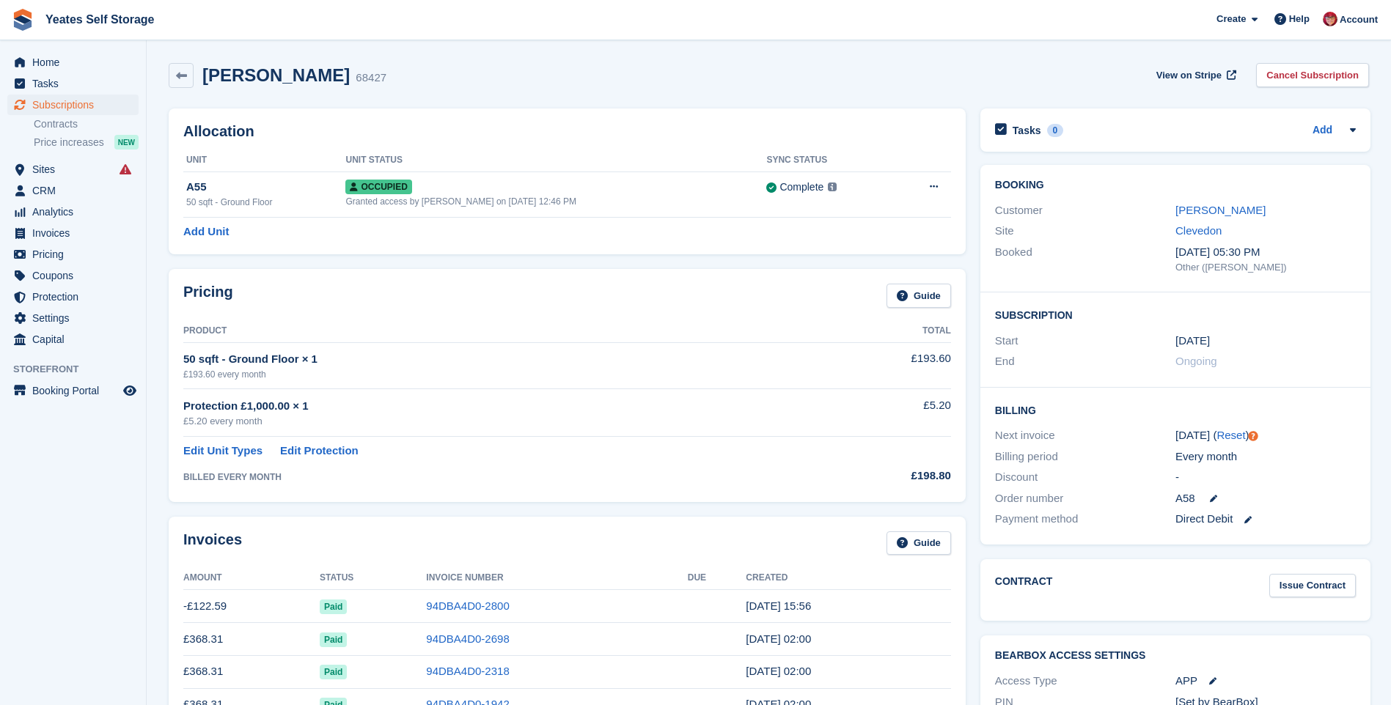
click at [494, 75] on div "Mrs Sheila Ablitt 68427 View on Stripe Cancel Subscription" at bounding box center [769, 75] width 1200 height 25
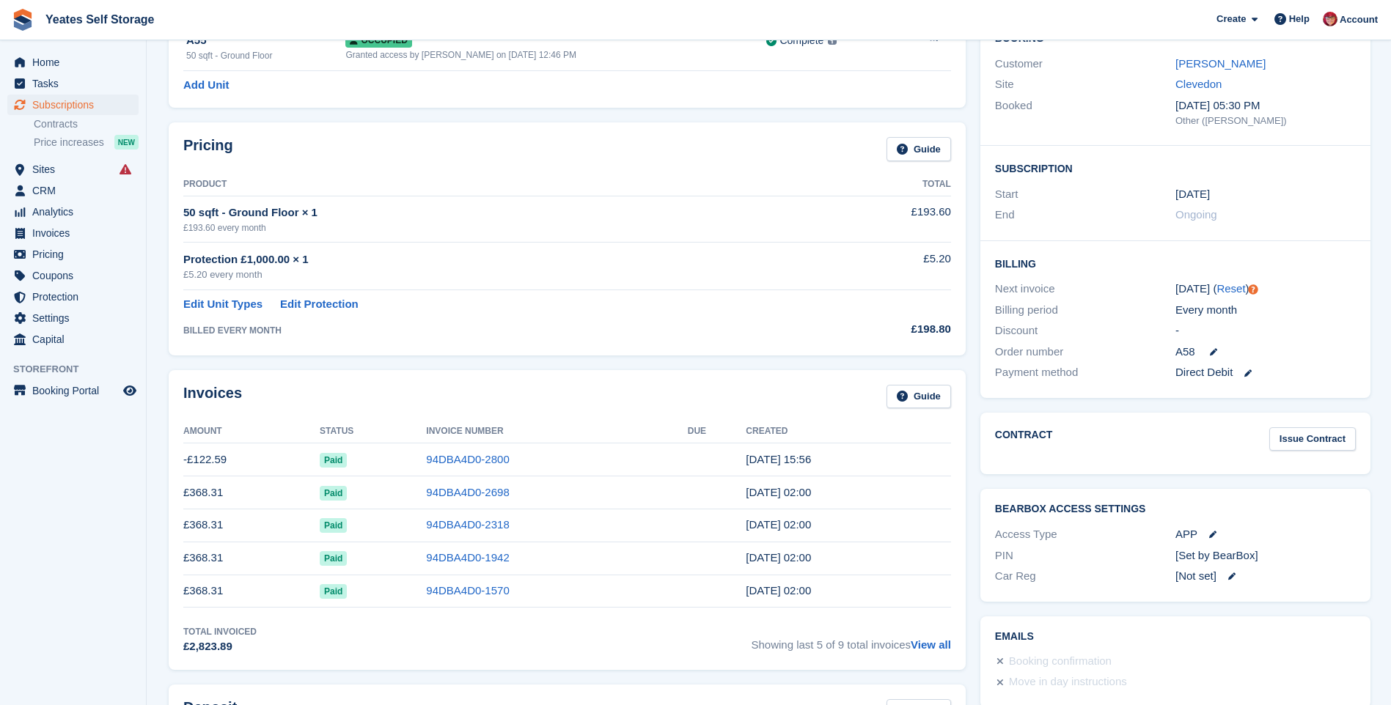
click at [462, 268] on div "£5.20 every month" at bounding box center [495, 275] width 625 height 15
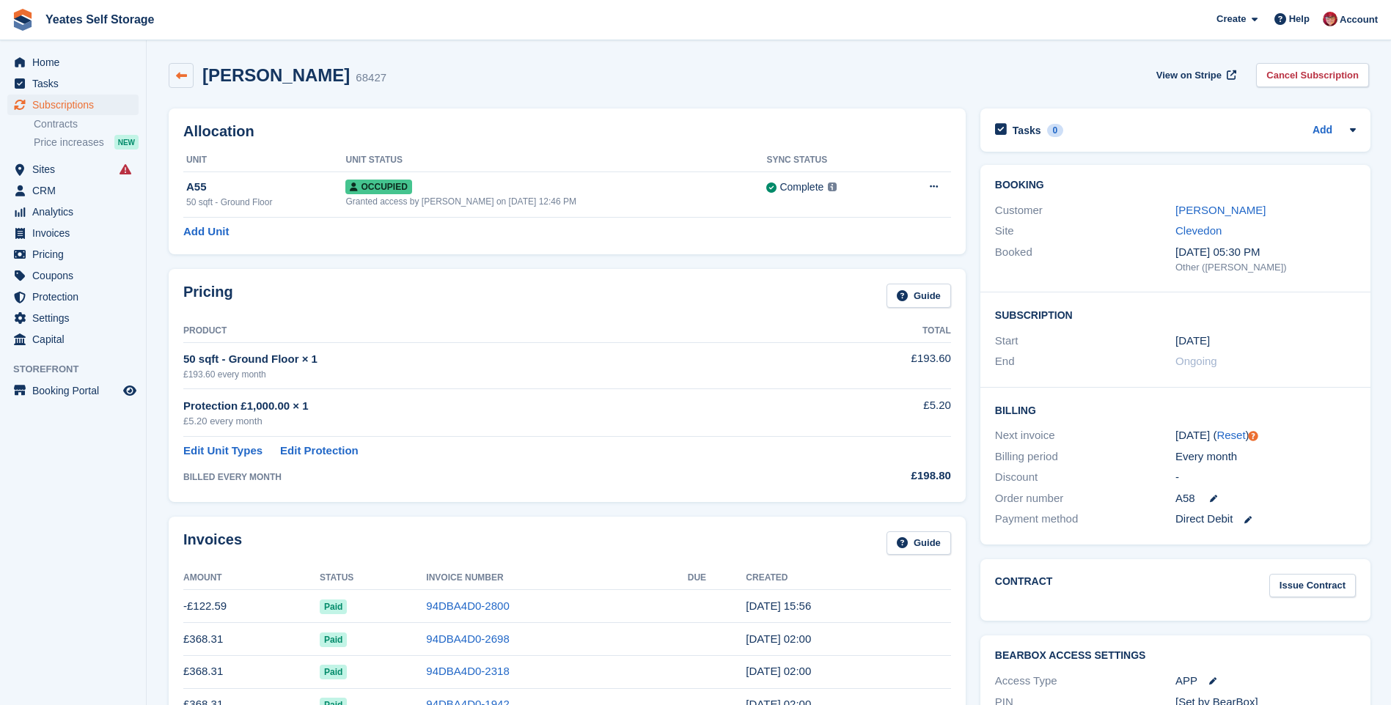
click at [180, 75] on icon at bounding box center [181, 75] width 11 height 11
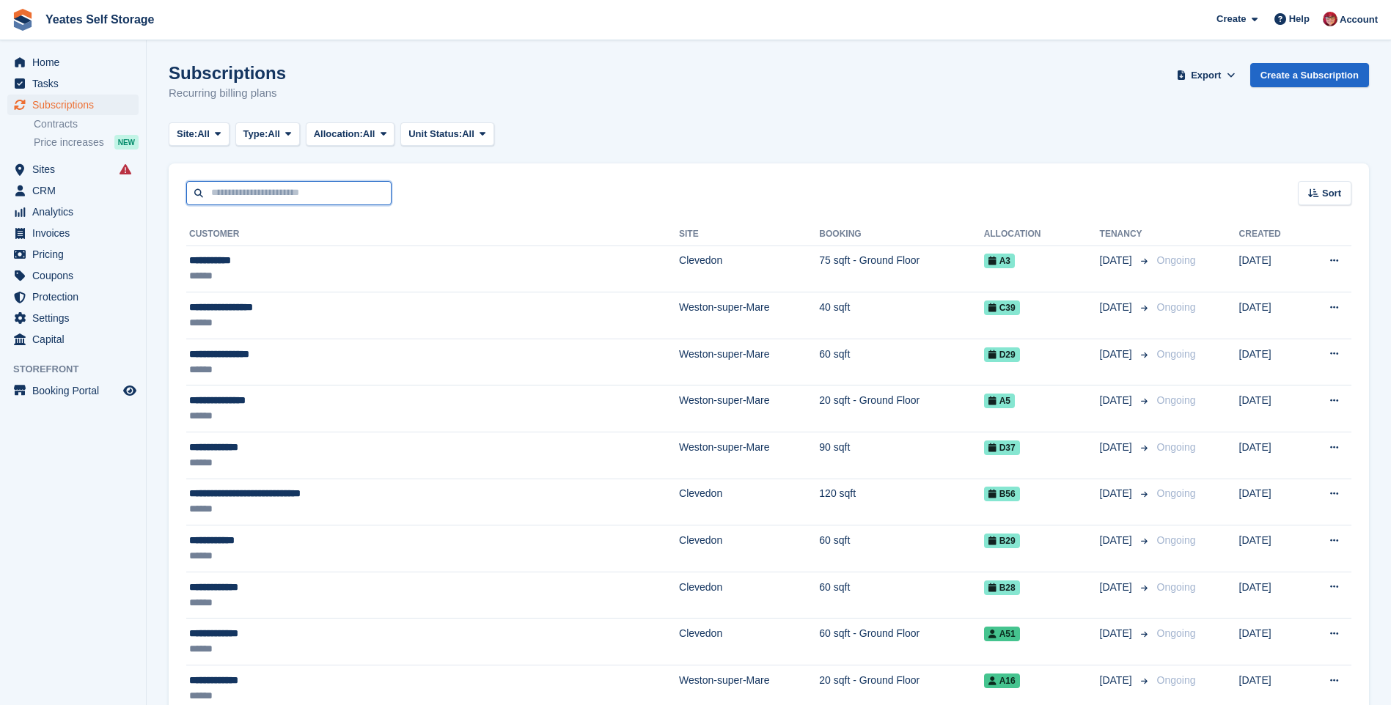
click at [256, 199] on input "text" at bounding box center [288, 193] width 205 height 24
type input "******"
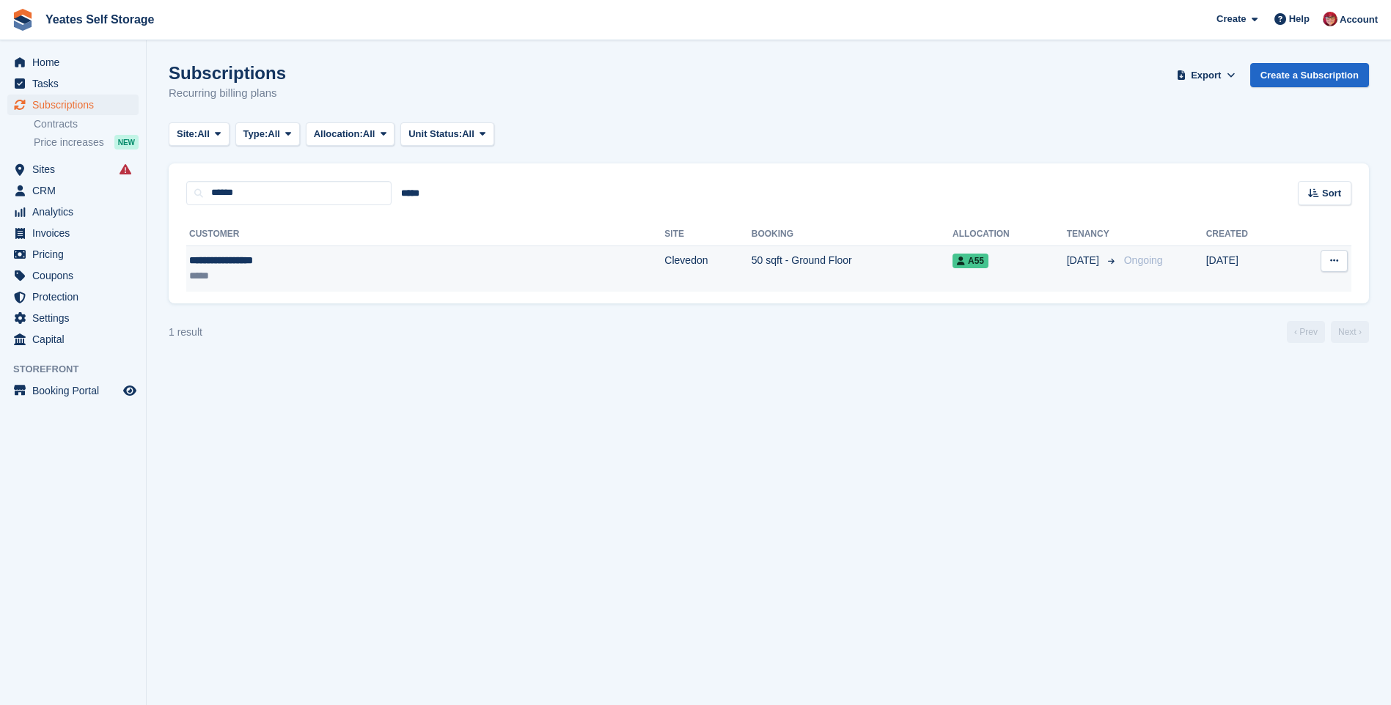
click at [239, 266] on div "**********" at bounding box center [307, 260] width 236 height 15
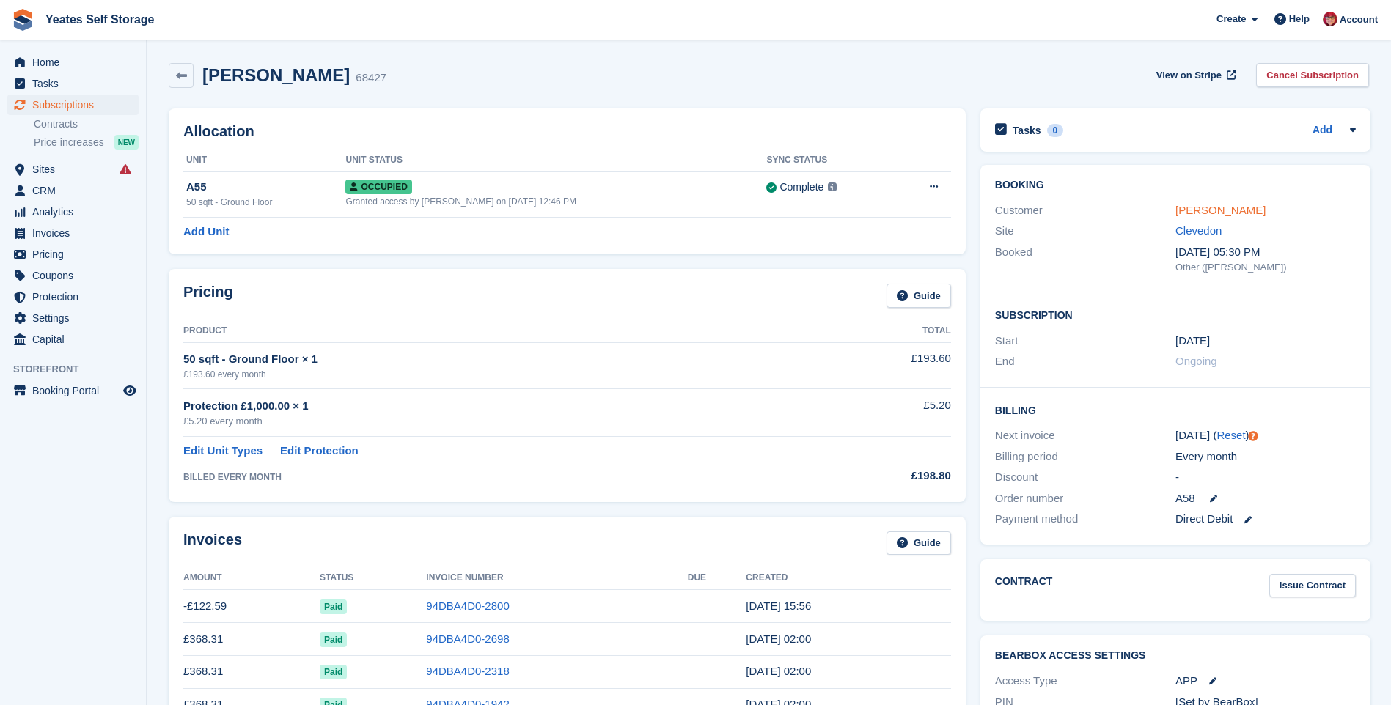
click at [1218, 207] on link "[PERSON_NAME]" at bounding box center [1220, 210] width 90 height 12
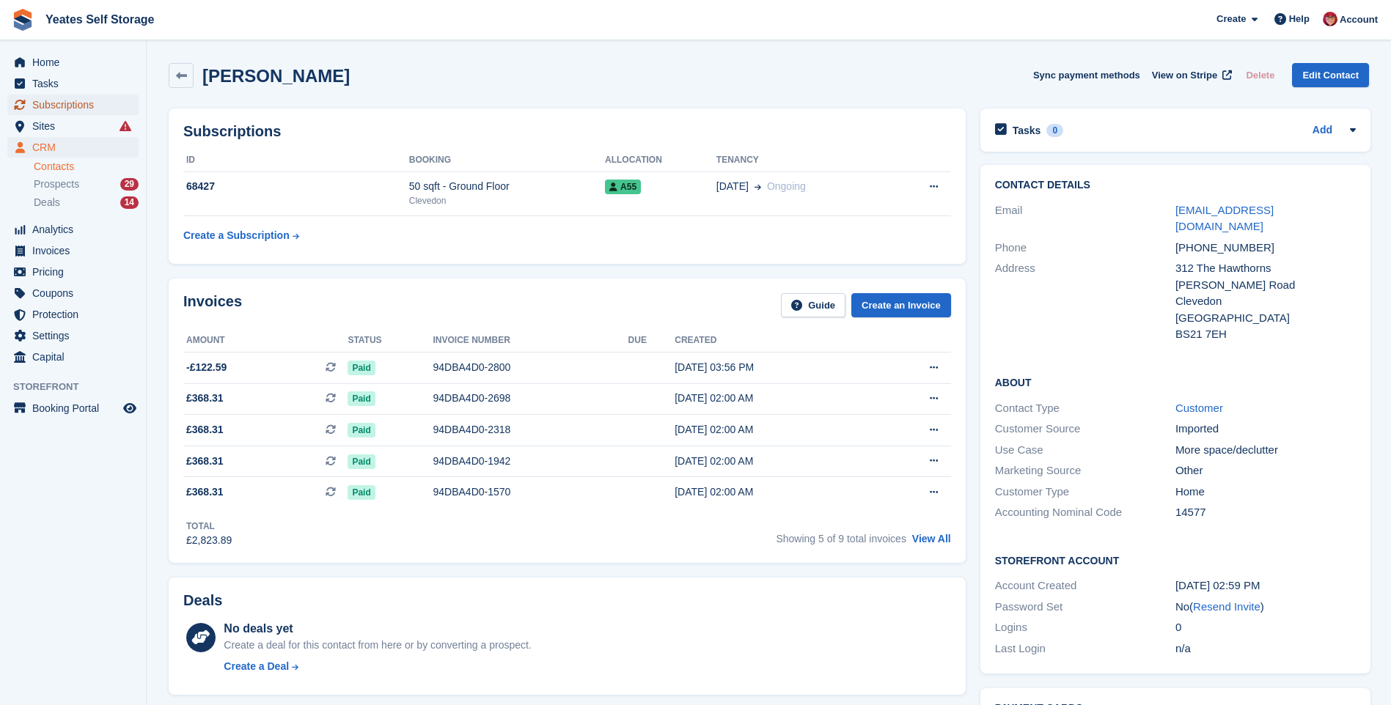
click at [91, 102] on span "Subscriptions" at bounding box center [76, 105] width 88 height 21
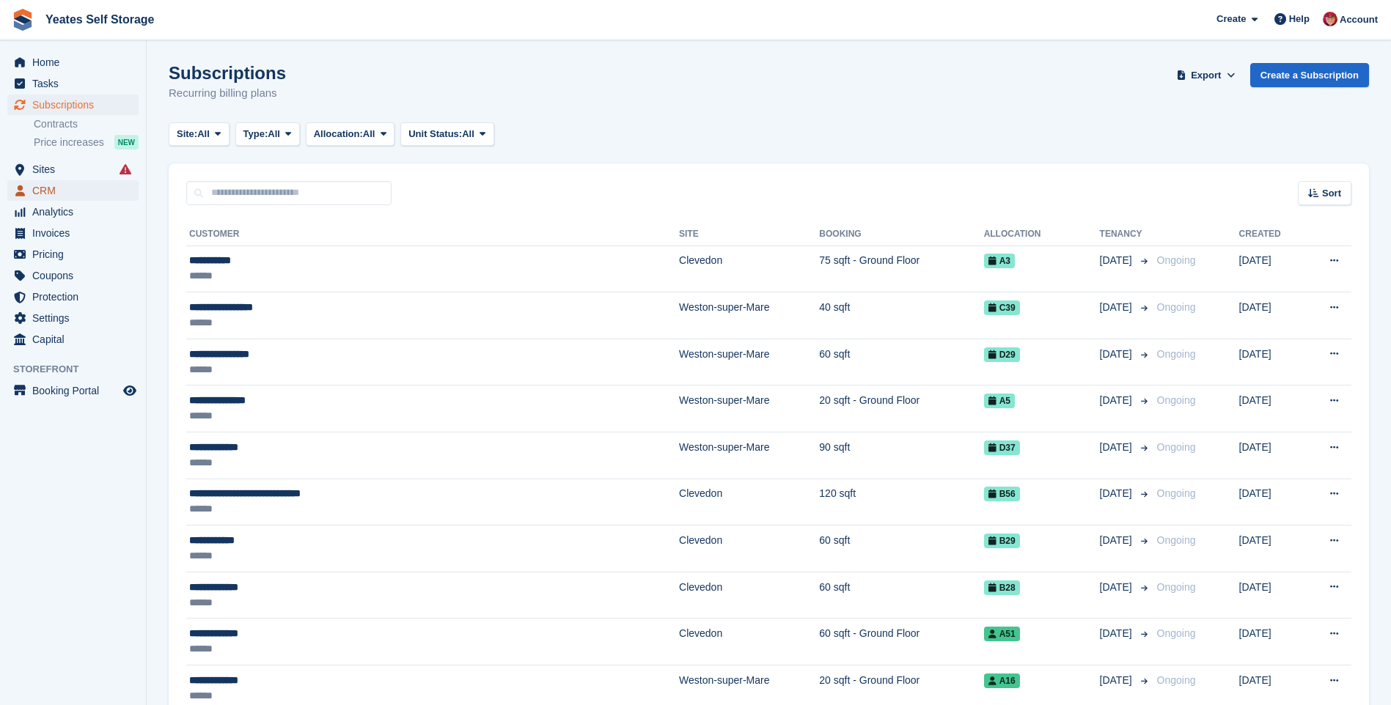
click at [43, 188] on span "CRM" at bounding box center [76, 190] width 88 height 21
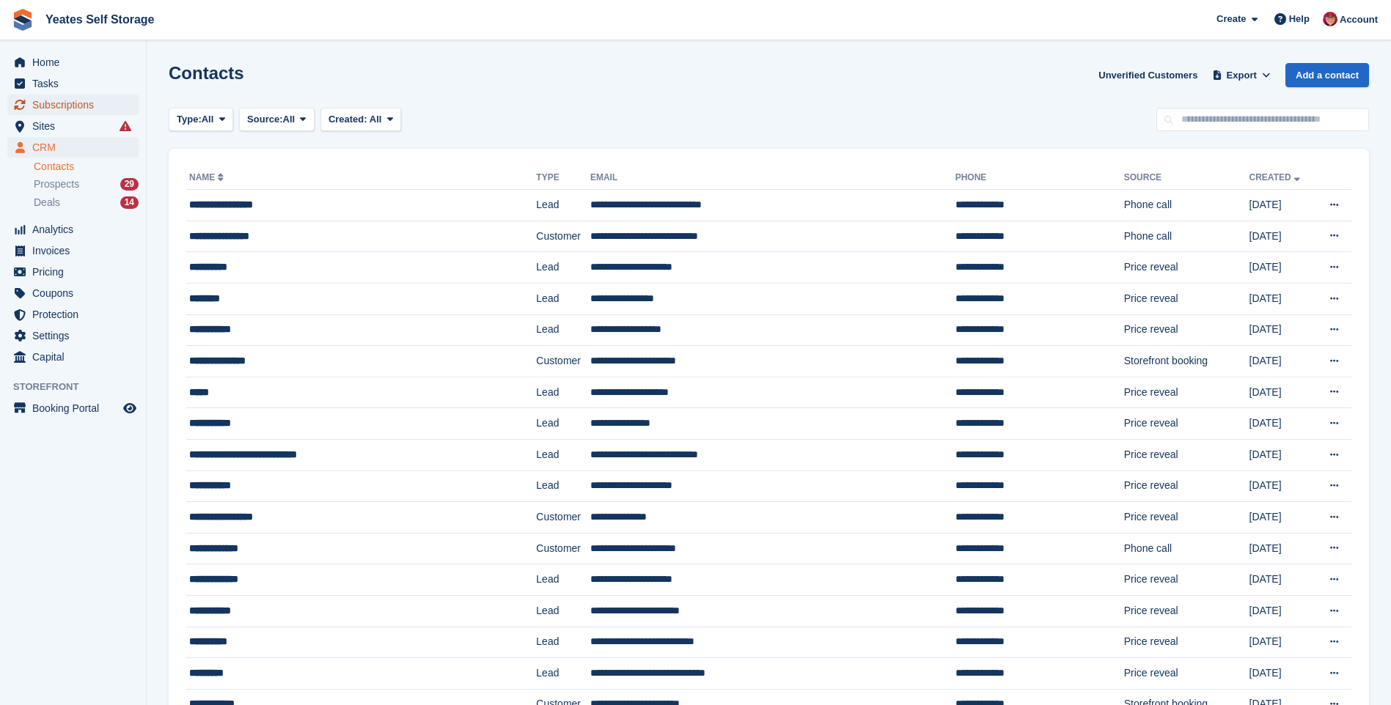
click at [57, 103] on span "Subscriptions" at bounding box center [76, 105] width 88 height 21
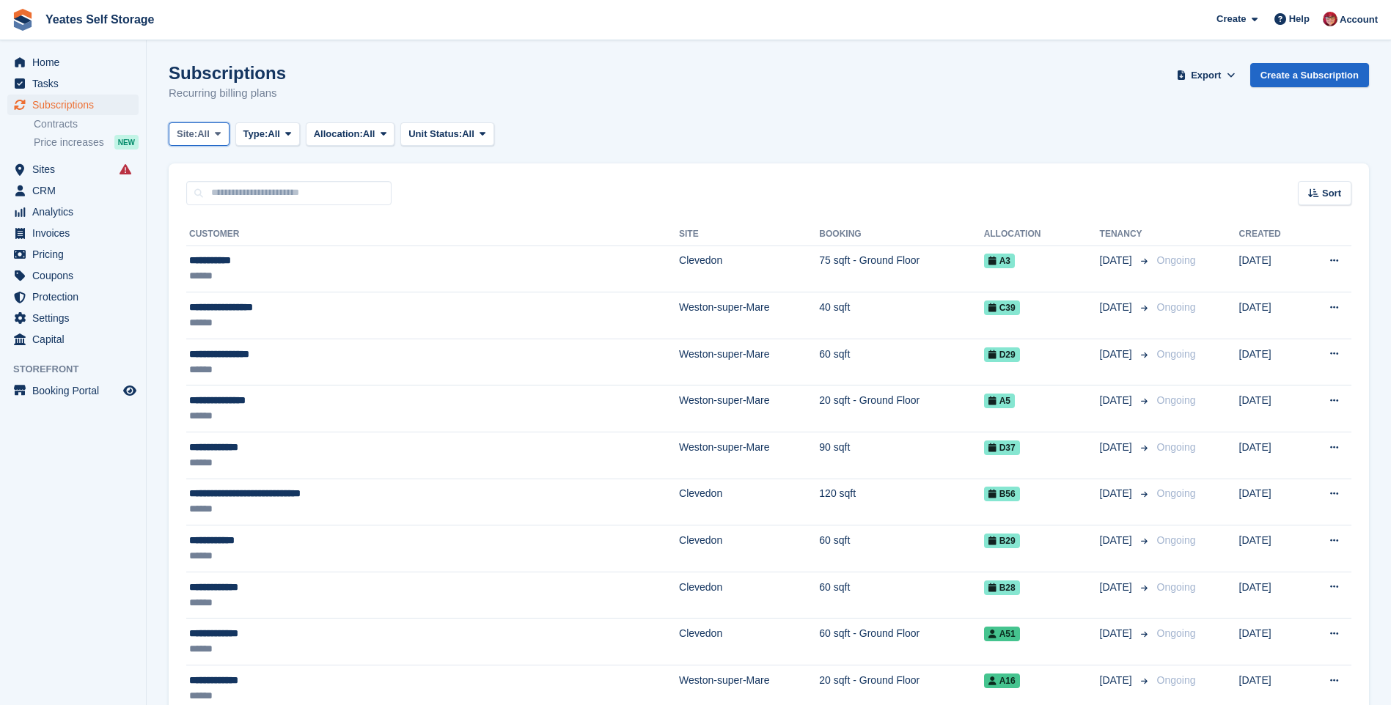
click at [219, 136] on icon at bounding box center [218, 134] width 6 height 10
click at [198, 221] on link "Weston-super-Mare" at bounding box center [239, 221] width 128 height 26
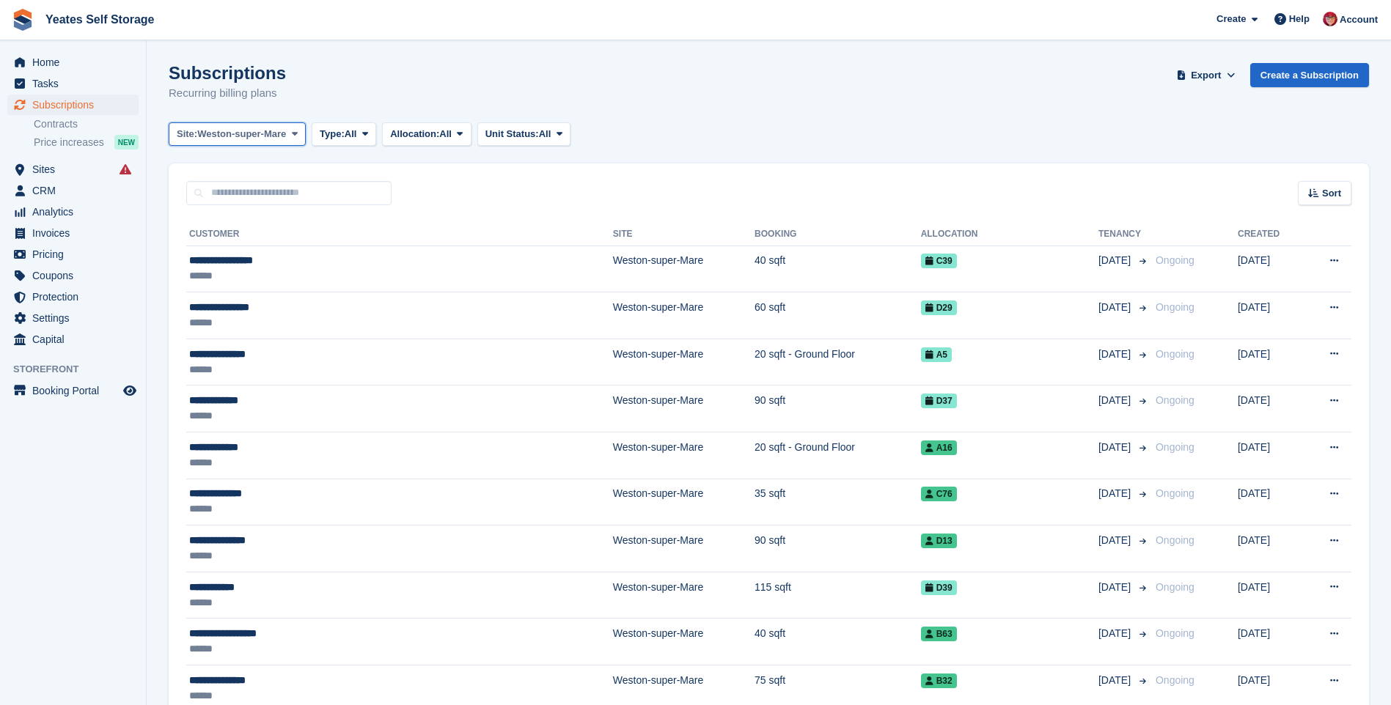
click at [293, 134] on icon at bounding box center [295, 134] width 6 height 10
click at [203, 221] on link "Weston-super-Mare" at bounding box center [239, 221] width 128 height 26
click at [367, 133] on icon at bounding box center [365, 134] width 6 height 10
click at [349, 246] on link "Active" at bounding box center [382, 248] width 128 height 26
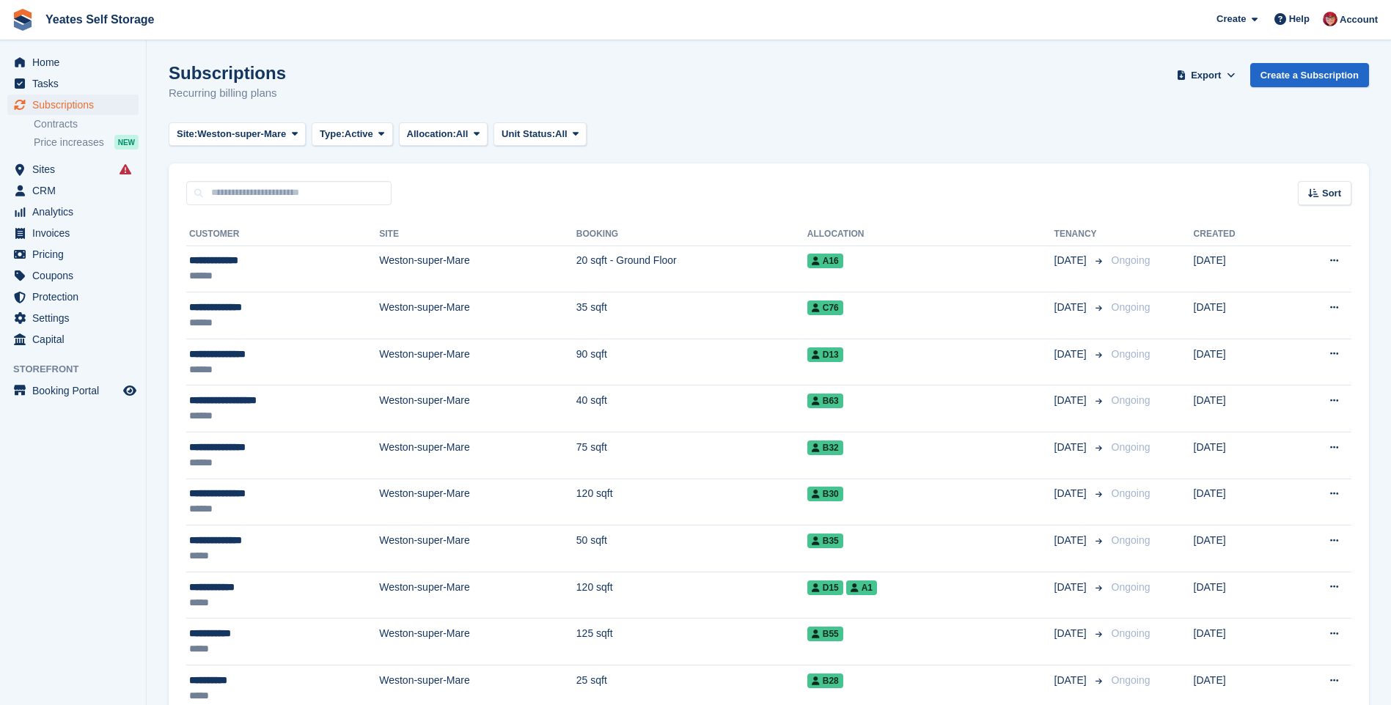
click at [449, 137] on span "Allocation:" at bounding box center [431, 134] width 49 height 15
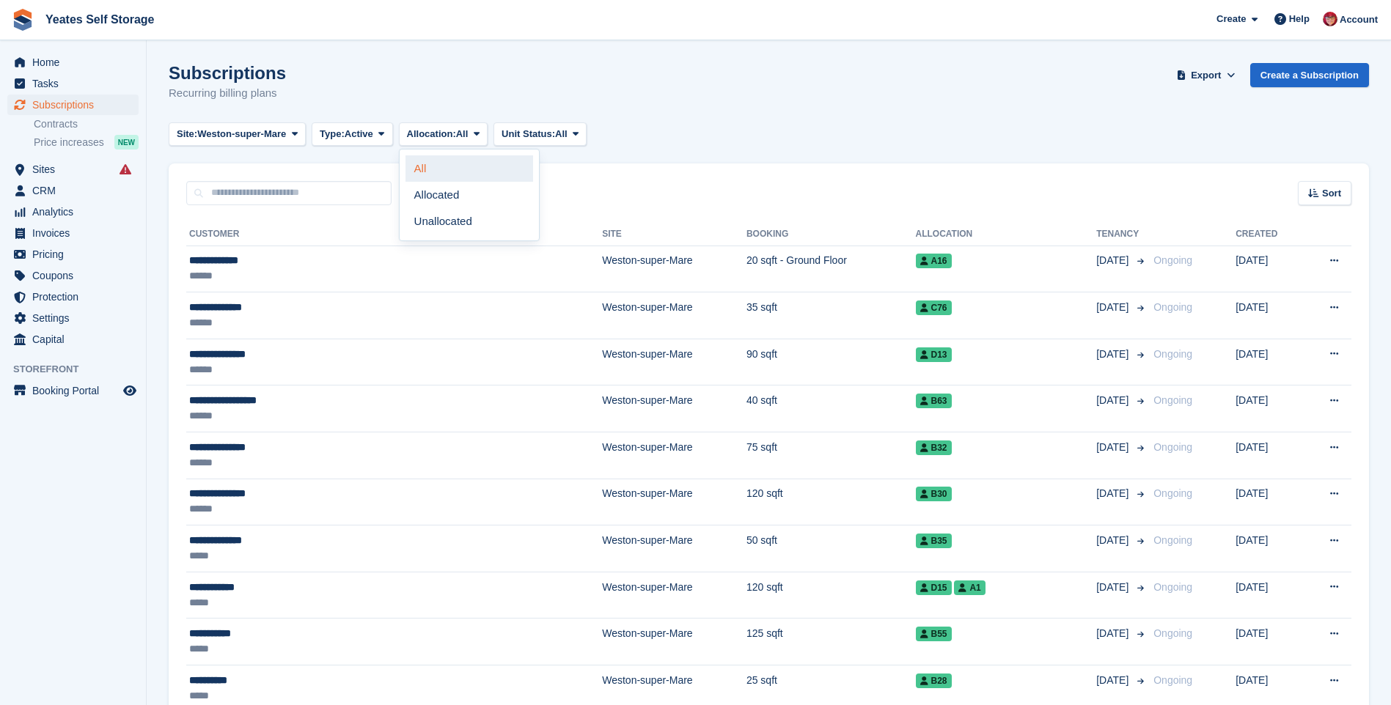
click at [430, 166] on link "All" at bounding box center [469, 168] width 128 height 26
click at [561, 139] on span "All" at bounding box center [561, 134] width 12 height 15
click at [535, 170] on link "All" at bounding box center [564, 168] width 128 height 26
click at [1212, 76] on span "Export" at bounding box center [1205, 75] width 30 height 15
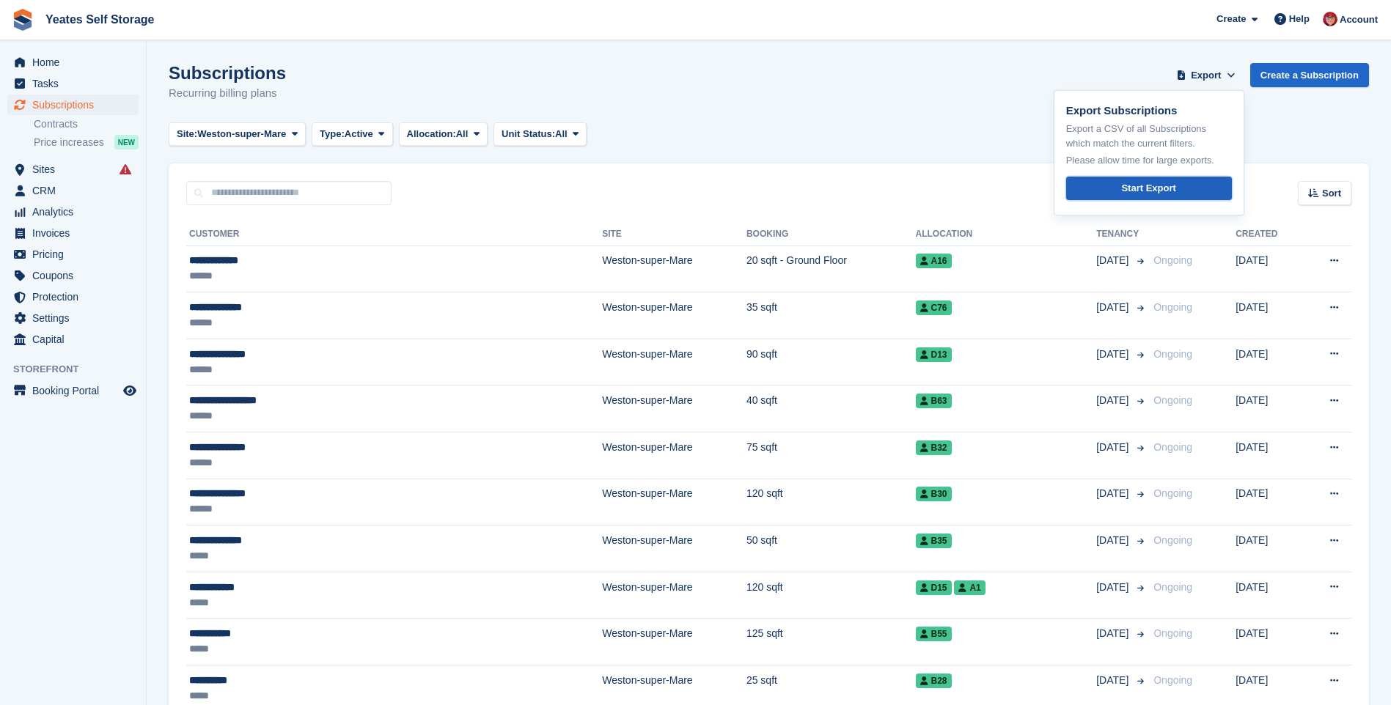
click at [1143, 191] on div "Start Export" at bounding box center [1148, 188] width 54 height 15
click at [1301, 125] on div "Site: Weston-super-Mare All Clevedon Weston-super-Mare Type: Active All Upcomin…" at bounding box center [769, 134] width 1200 height 24
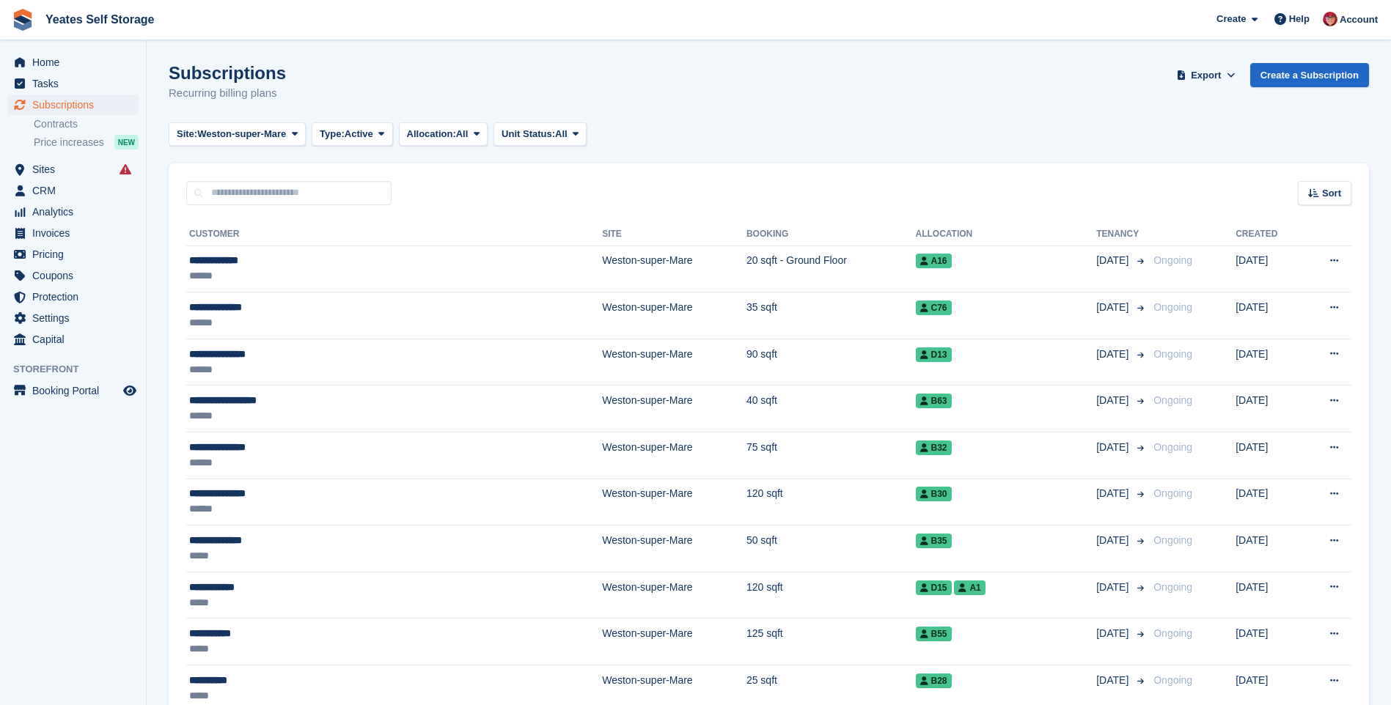
click at [56, 496] on aside "Home Tasks Subscriptions Subscriptions Subscriptions Contracts Price increases …" at bounding box center [73, 356] width 146 height 632
